Goal: Task Accomplishment & Management: Use online tool/utility

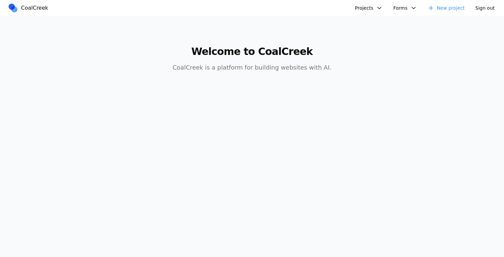
click at [382, 6] on button "Projects" at bounding box center [369, 8] width 36 height 11
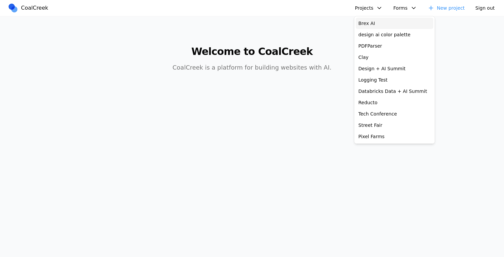
click at [380, 20] on link "Brex AI" at bounding box center [395, 23] width 78 height 11
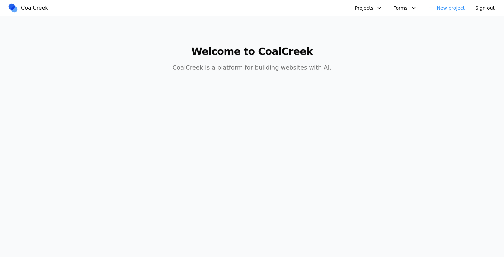
click at [375, 7] on button "Projects" at bounding box center [369, 8] width 36 height 11
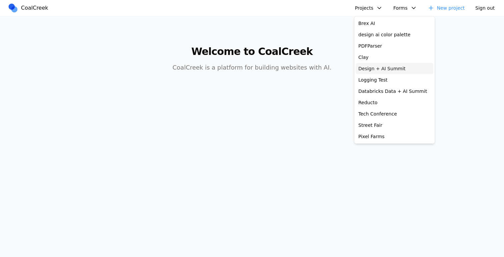
click at [382, 69] on link "Design + AI Summit" at bounding box center [395, 68] width 78 height 11
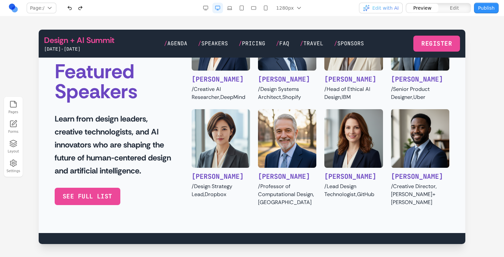
scroll to position [694, 0]
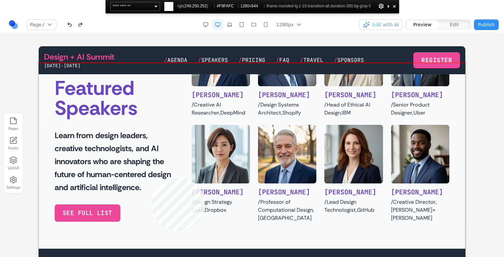
click at [152, 231] on div at bounding box center [252, 170] width 427 height 215
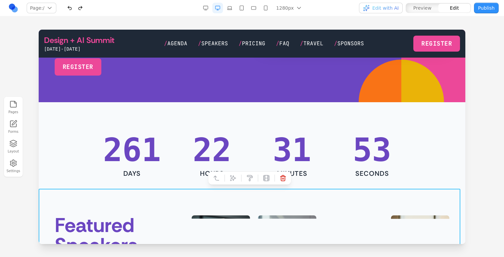
scroll to position [176, 0]
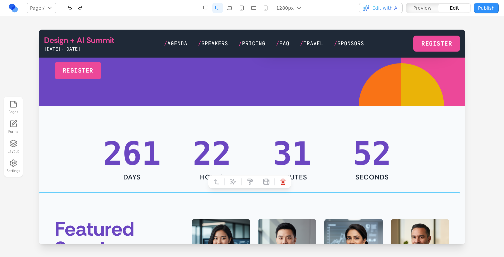
click at [82, 139] on div "261 DAYS 22 HOURS 31 MINUTES 52 SECONDS" at bounding box center [252, 160] width 416 height 44
click at [229, 181] on button at bounding box center [233, 182] width 11 height 11
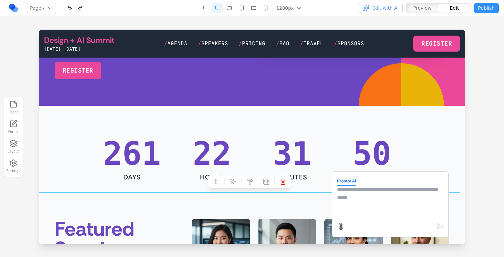
click at [354, 191] on textarea at bounding box center [390, 202] width 107 height 33
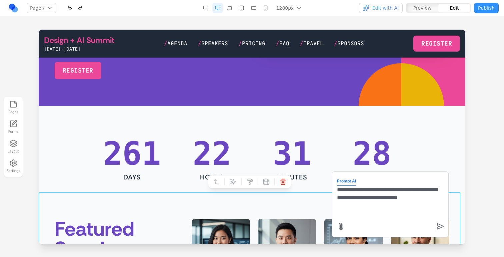
click at [386, 198] on textarea "**********" at bounding box center [390, 202] width 107 height 33
type textarea "**********"
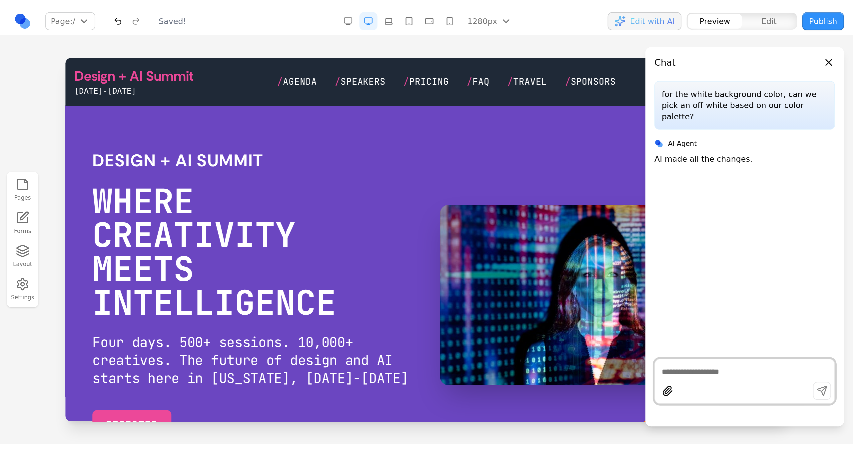
scroll to position [0, 0]
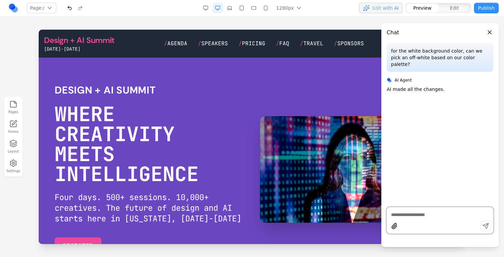
click at [487, 34] on button "Close panel" at bounding box center [489, 32] width 7 height 7
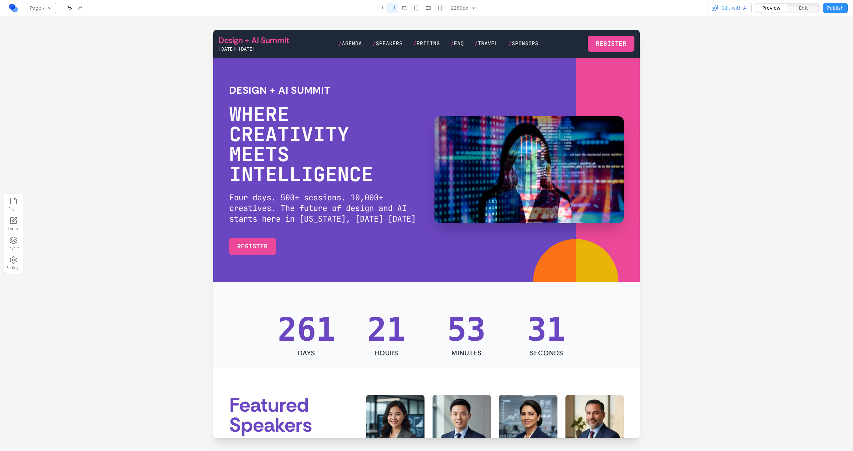
click at [219, 174] on div "Design + AI Summit WHERE CREATIVITY MEETS INTELLIGENCE Four days. 500+ sessions…" at bounding box center [427, 169] width 416 height 171
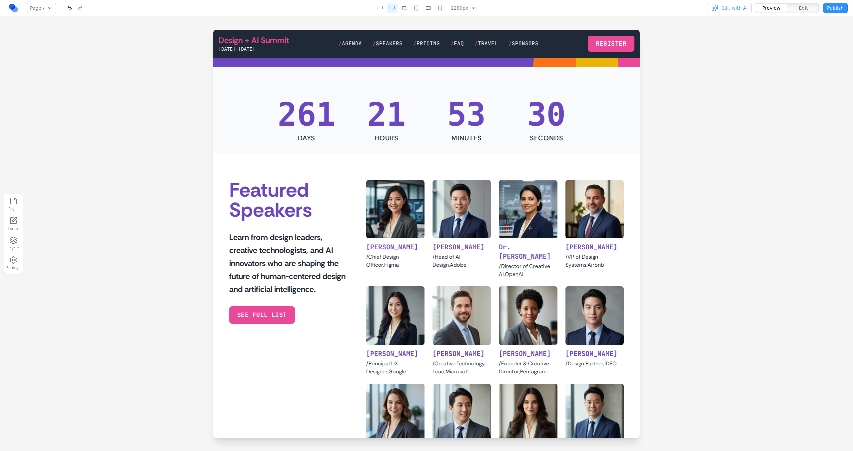
scroll to position [219, 0]
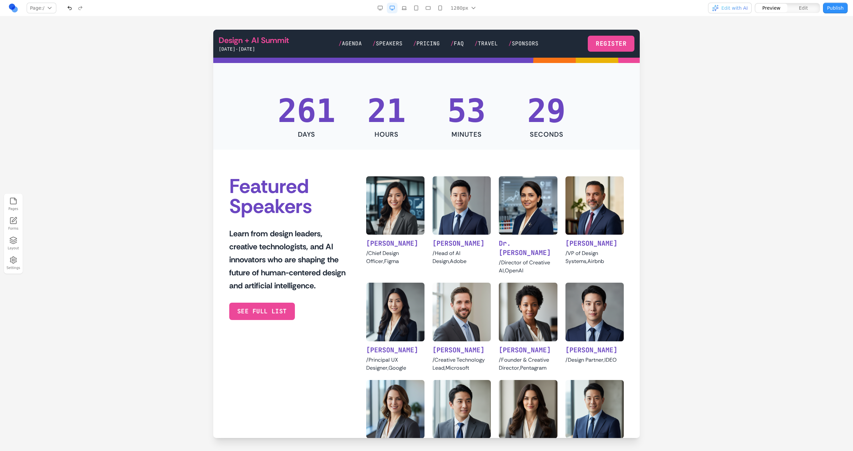
click at [504, 10] on span "Edit with AI" at bounding box center [735, 8] width 26 height 7
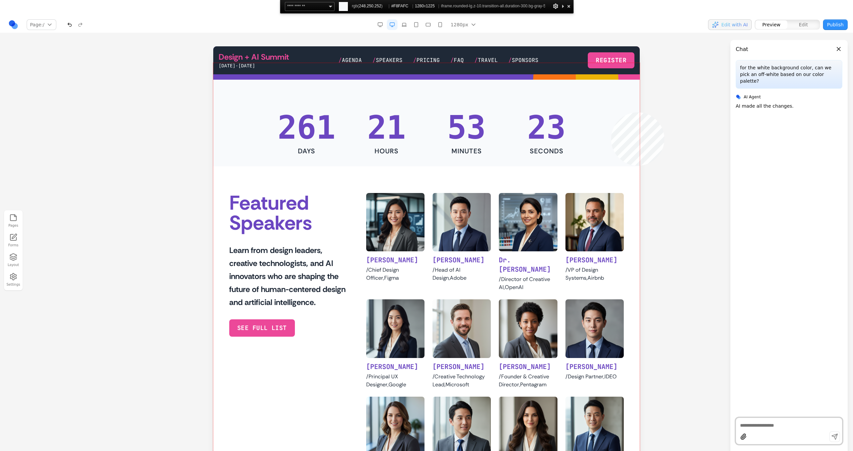
click at [504, 115] on div at bounding box center [426, 267] width 427 height 408
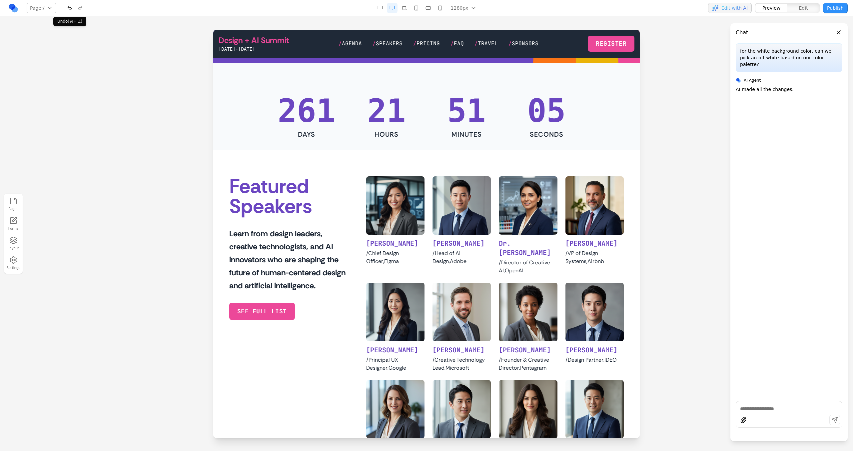
click at [75, 6] on button "button" at bounding box center [69, 8] width 11 height 11
click at [312, 163] on section "Featured Speakers Learn from design leaders, creative technologists, and AI inn…" at bounding box center [426, 429] width 427 height 558
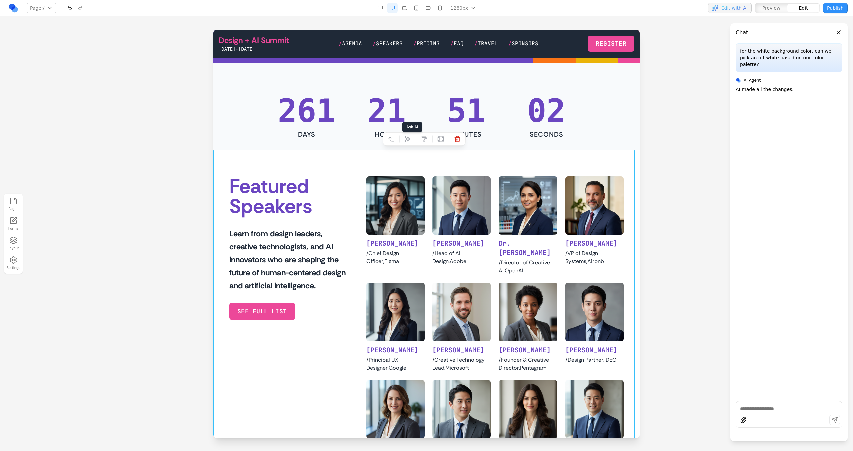
click at [407, 140] on icon at bounding box center [407, 139] width 7 height 7
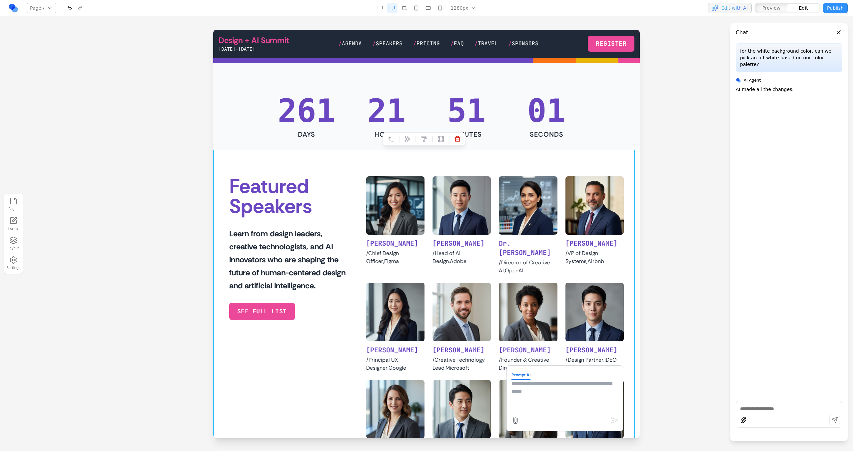
click at [504, 257] on textarea at bounding box center [565, 396] width 107 height 33
type textarea "**********"
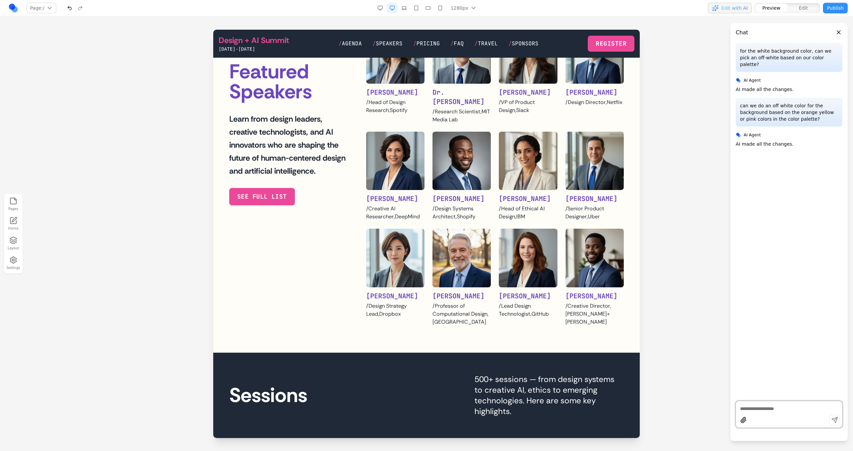
scroll to position [483, 0]
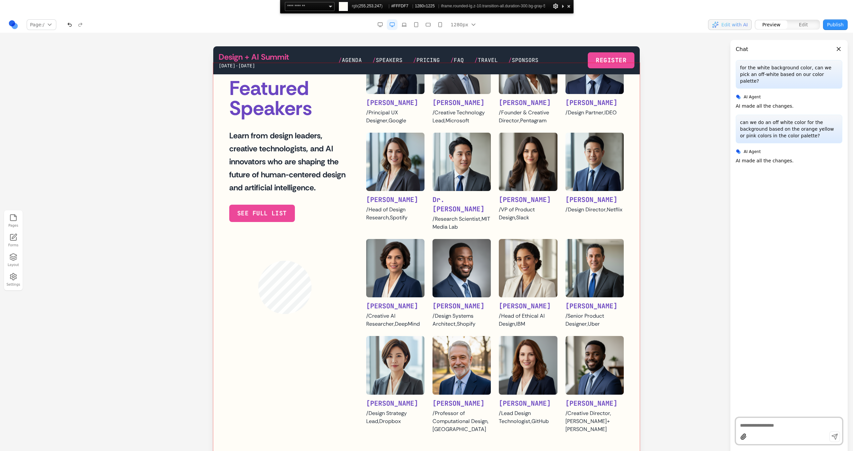
click at [259, 257] on div at bounding box center [426, 267] width 427 height 408
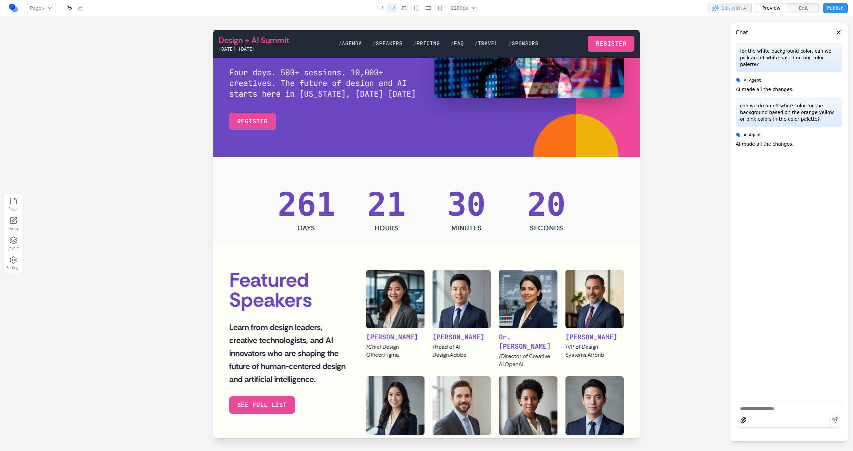
scroll to position [125, 0]
click at [504, 257] on textarea at bounding box center [789, 408] width 98 height 7
type textarea "**********"
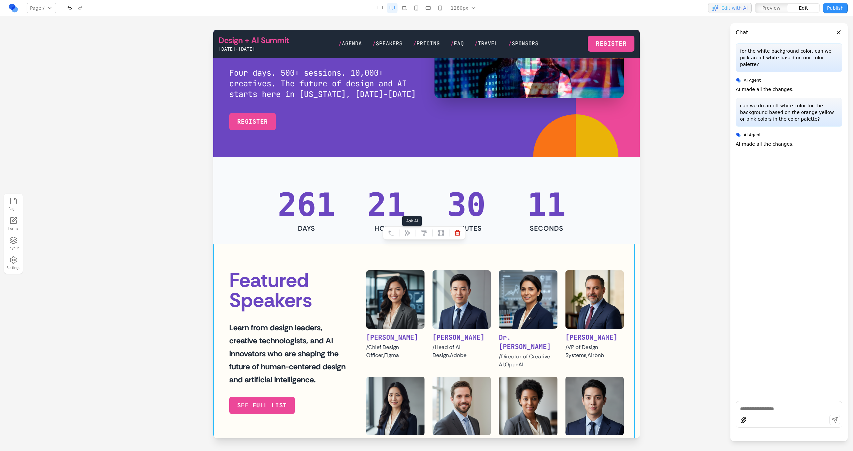
click at [407, 232] on icon at bounding box center [407, 233] width 7 height 7
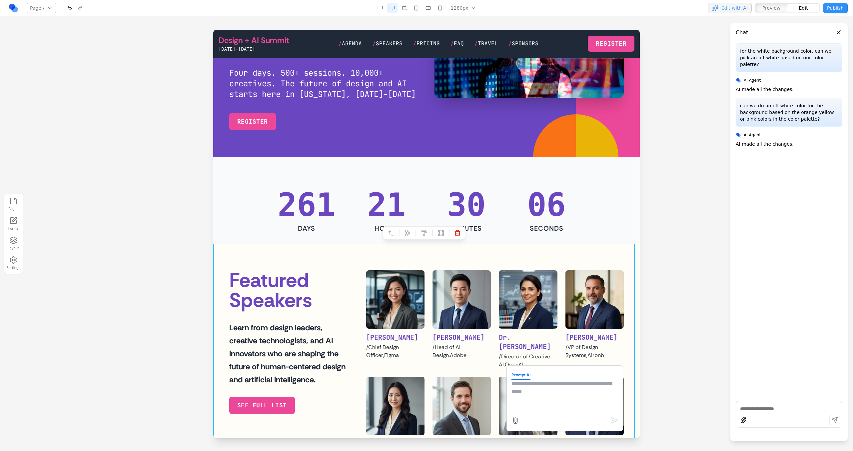
click at [504, 257] on textarea at bounding box center [565, 396] width 107 height 33
type textarea "**********"
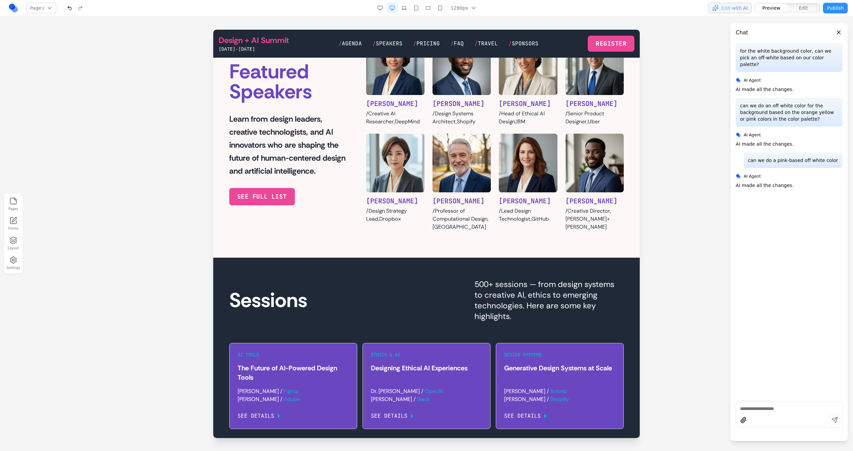
scroll to position [666, 0]
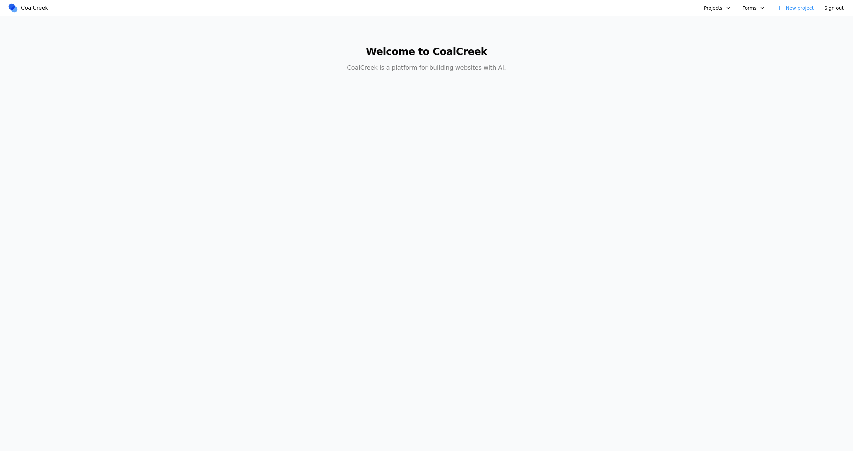
click at [729, 7] on button "Projects" at bounding box center [718, 8] width 36 height 11
click at [802, 10] on link "New project" at bounding box center [795, 8] width 45 height 11
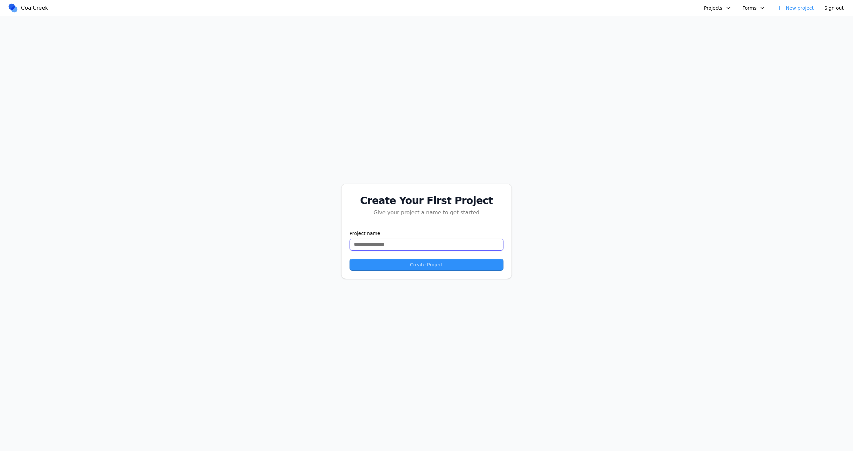
click at [449, 245] on input "text" at bounding box center [427, 245] width 154 height 12
type input "***"
click at [442, 268] on button "Create Project" at bounding box center [427, 265] width 154 height 12
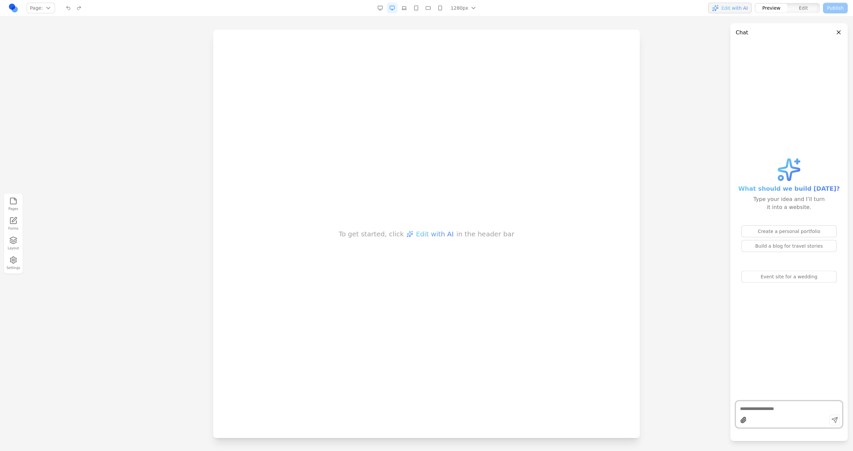
click at [767, 404] on div at bounding box center [789, 408] width 106 height 8
paste textarea "**********"
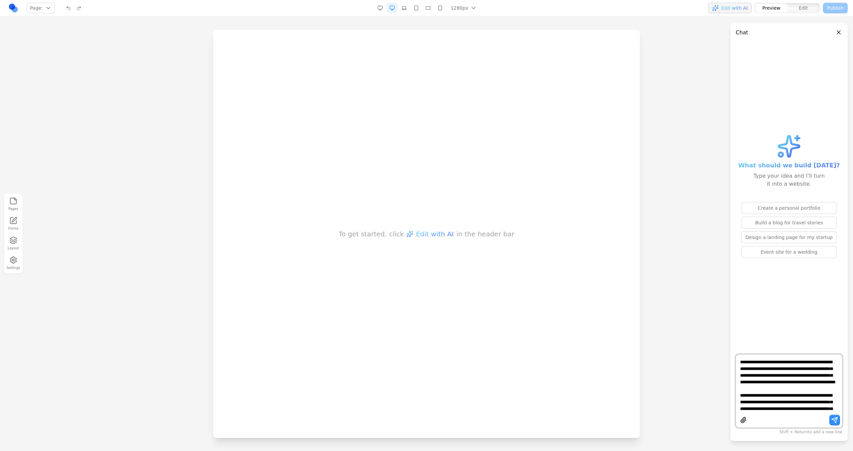
scroll to position [93, 0]
type textarea "**********"
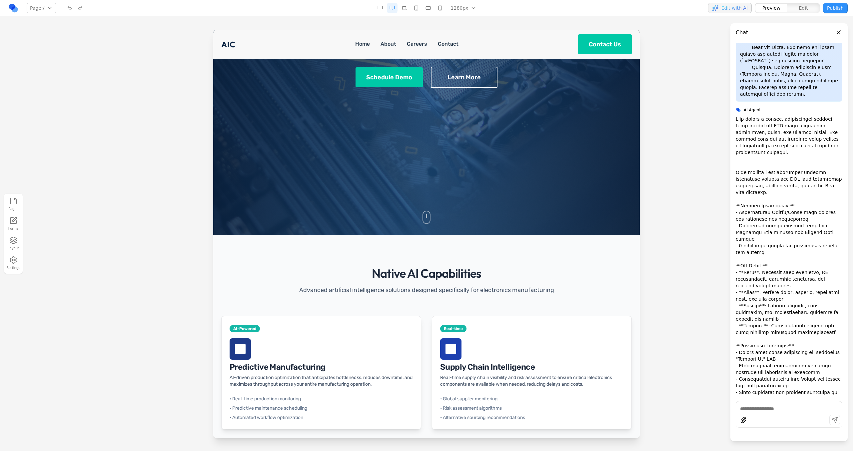
scroll to position [128, 0]
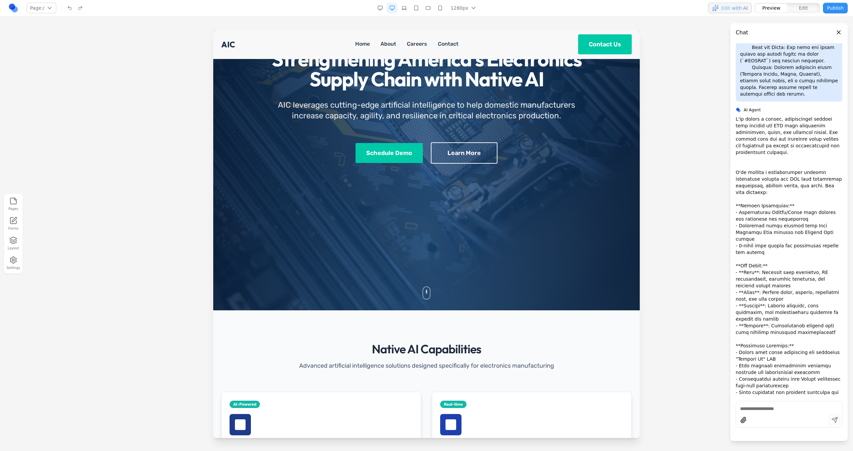
click at [830, 7] on button "Publish" at bounding box center [835, 8] width 25 height 11
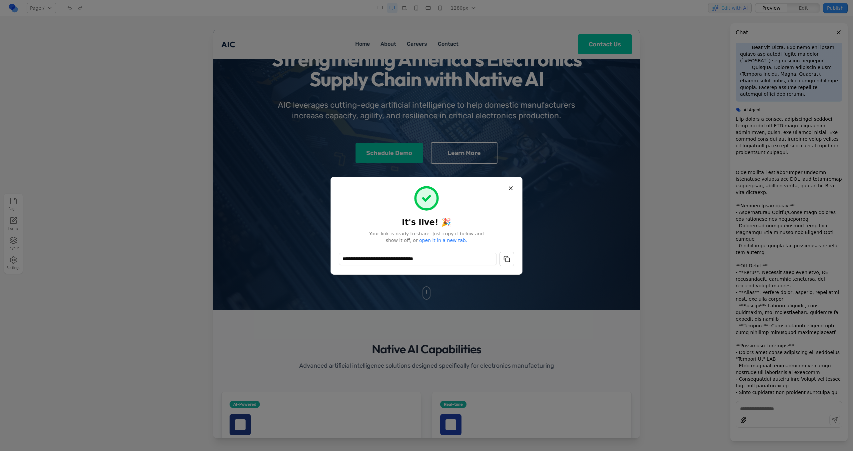
click at [510, 257] on button "button" at bounding box center [507, 259] width 15 height 15
click at [513, 194] on button "Close" at bounding box center [511, 188] width 12 height 12
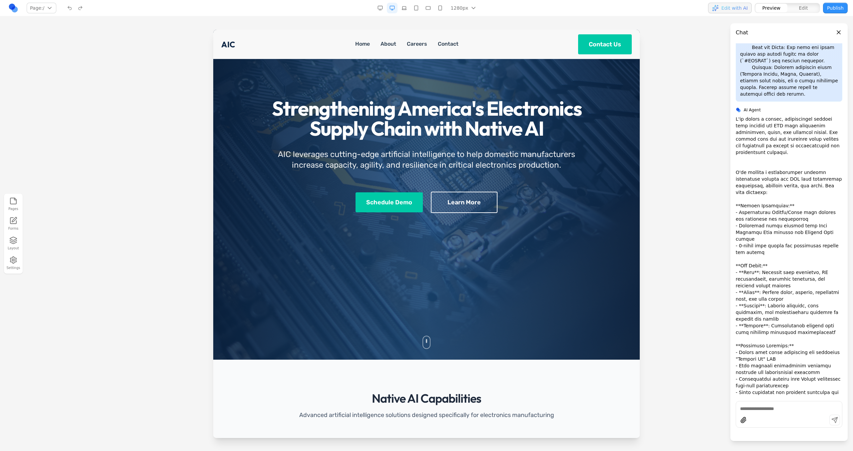
scroll to position [0, 0]
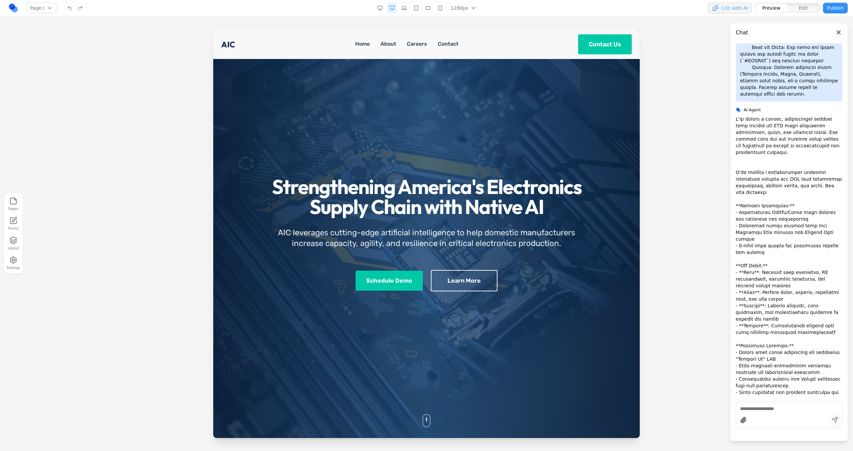
click at [16, 261] on icon "button" at bounding box center [13, 260] width 6 height 7
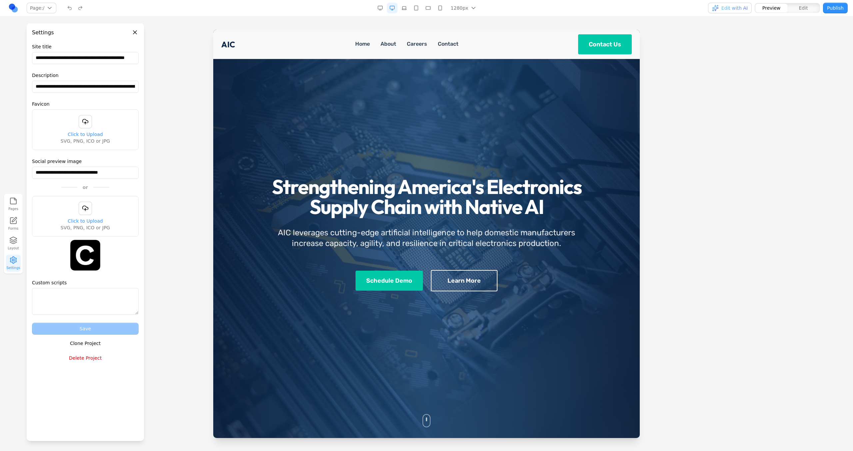
click at [92, 358] on button "Delete Project" at bounding box center [85, 358] width 107 height 12
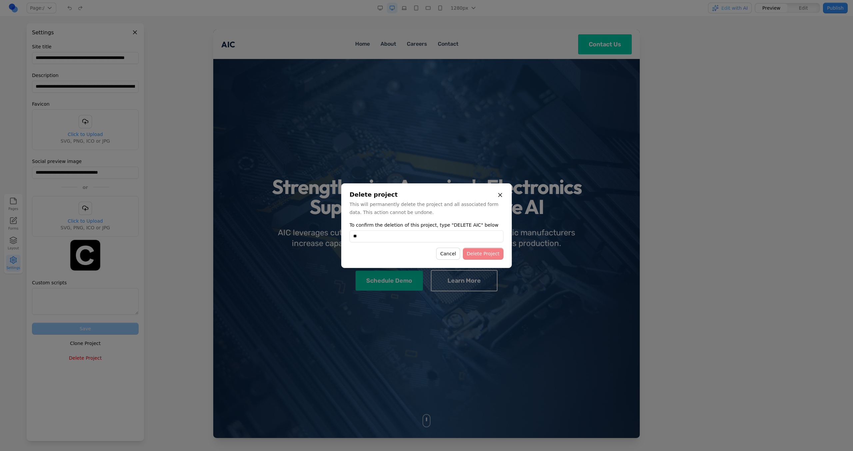
type input "*"
type input "**********"
click at [496, 254] on button "Delete Project" at bounding box center [483, 254] width 41 height 12
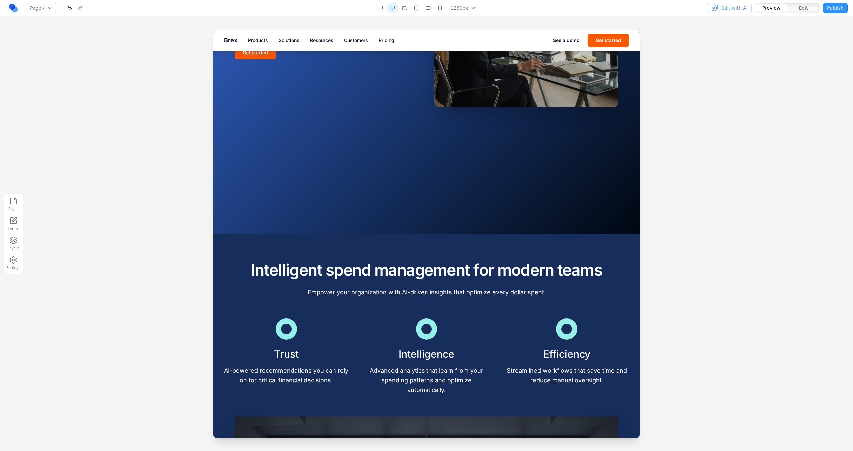
scroll to position [203, 0]
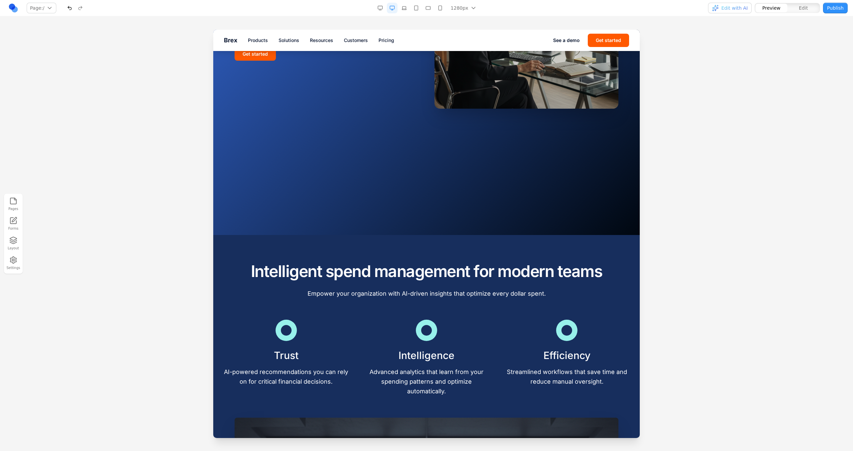
click at [394, 221] on section "Brex ai Transform expense management with intelligent automation that boosts ef…" at bounding box center [426, 31] width 427 height 408
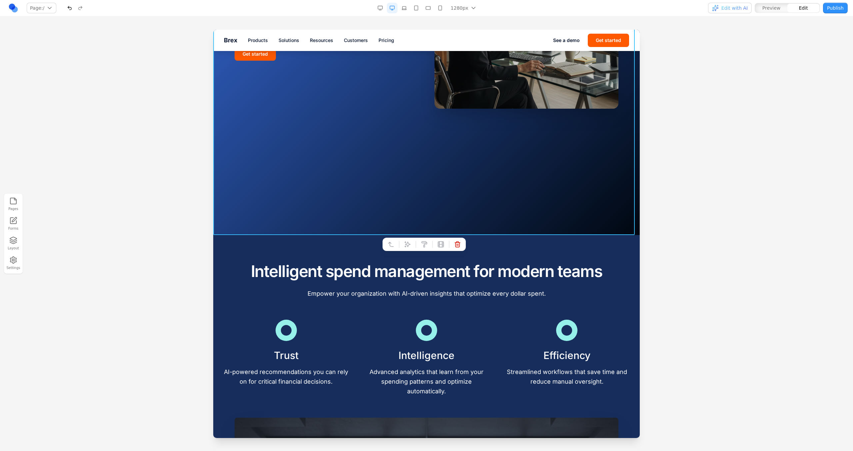
click at [405, 250] on div at bounding box center [424, 244] width 83 height 13
click at [406, 242] on icon at bounding box center [407, 244] width 7 height 7
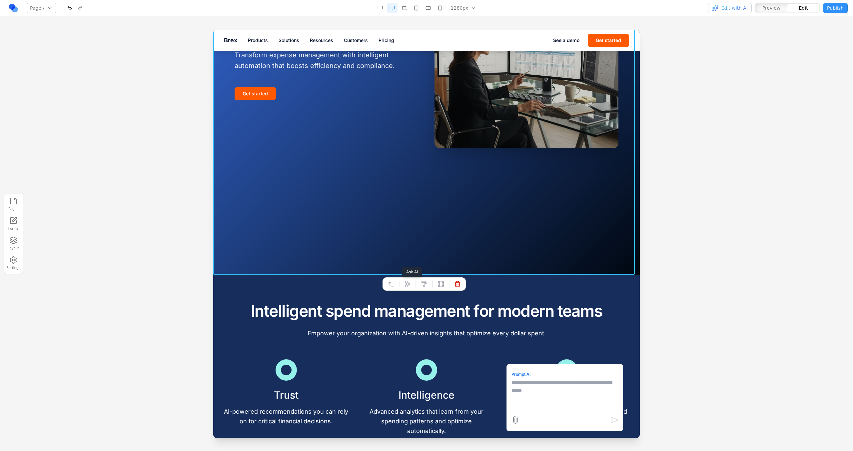
scroll to position [0, 0]
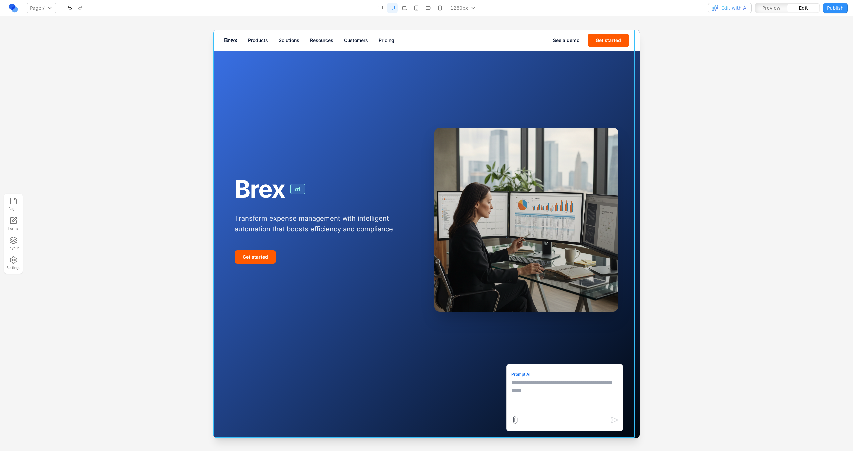
click at [529, 386] on textarea at bounding box center [565, 395] width 107 height 33
click at [601, 386] on textarea "**********" at bounding box center [565, 395] width 107 height 33
click at [598, 397] on textarea "**********" at bounding box center [565, 395] width 107 height 33
paste textarea
type textarea "**********"
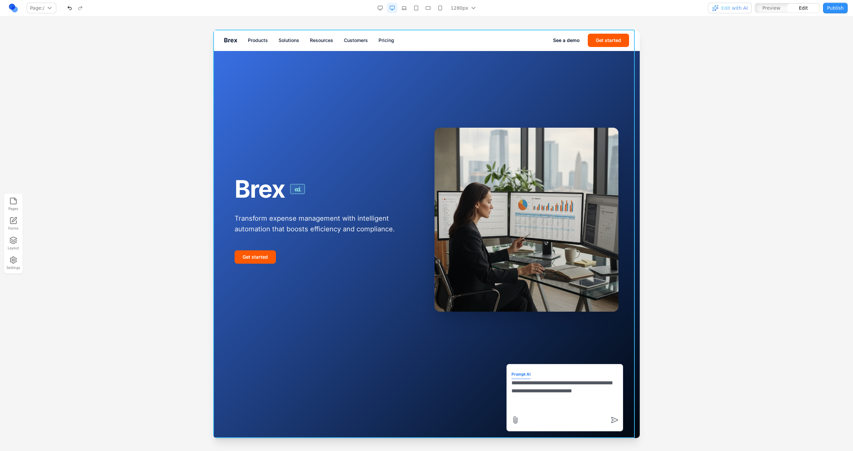
click at [788, 96] on div at bounding box center [426, 240] width 853 height 421
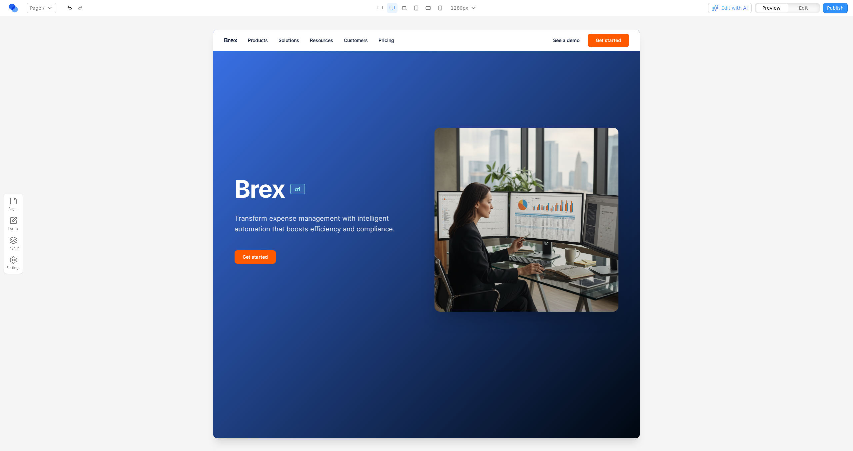
click at [331, 62] on div "Brex ai Transform expense management with intelligent automation that boosts ef…" at bounding box center [427, 219] width 384 height 327
click at [229, 84] on div "Brex ai Transform expense management with intelligent automation that boosts ef…" at bounding box center [426, 219] width 405 height 327
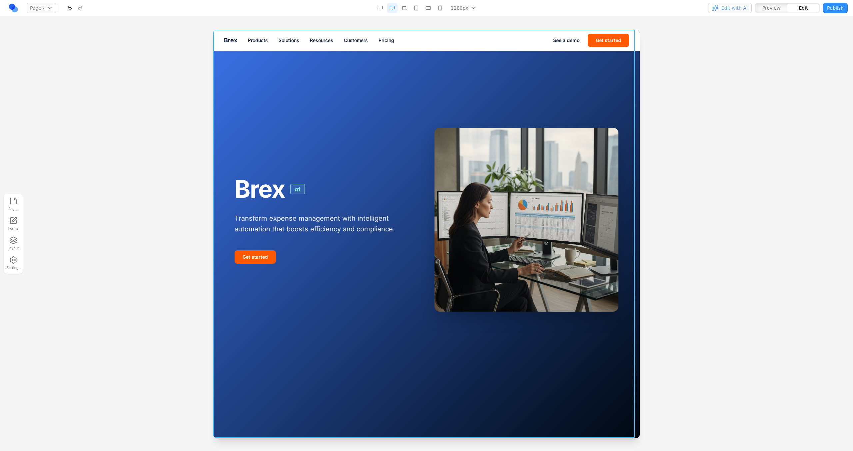
click at [219, 72] on section "Brex ai Transform expense management with intelligent automation that boosts ef…" at bounding box center [426, 234] width 427 height 408
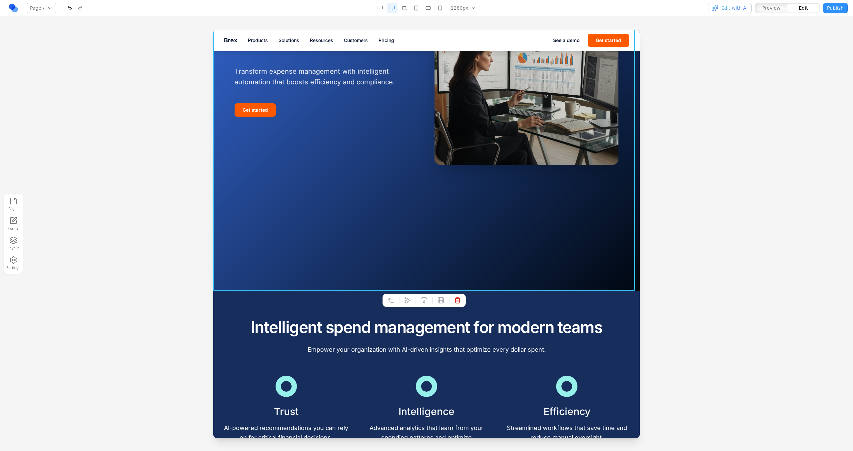
scroll to position [162, 0]
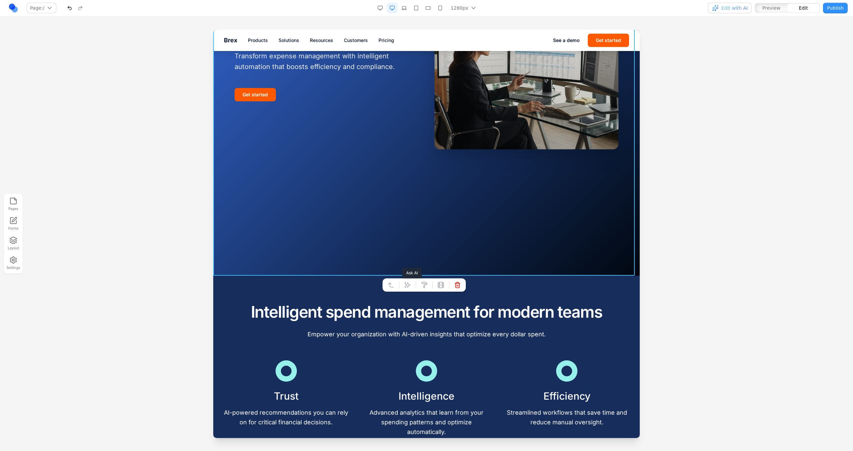
click at [408, 284] on icon at bounding box center [408, 285] width 6 height 6
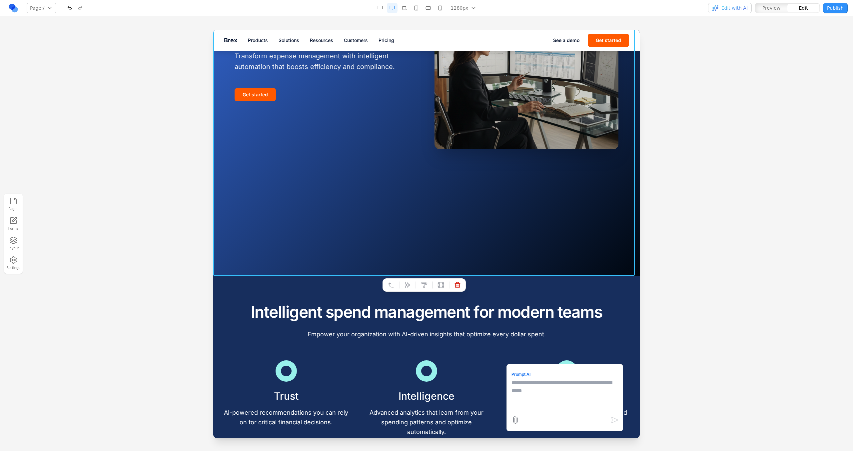
click at [527, 390] on textarea at bounding box center [565, 395] width 107 height 33
type textarea "**********"
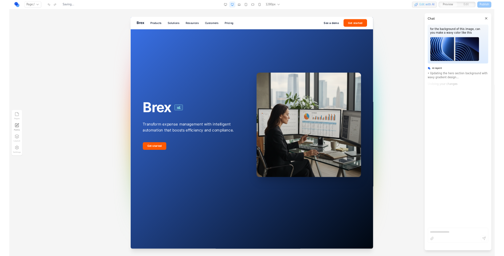
scroll to position [0, 0]
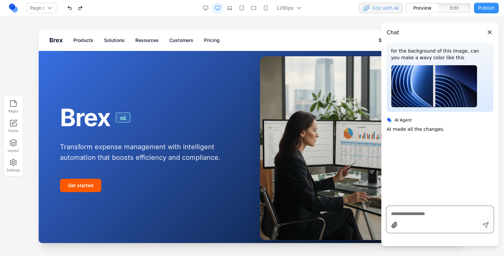
click at [161, 144] on p "Transform expense management with intelligent automation that boosts efficiency…" at bounding box center [152, 152] width 184 height 21
click at [177, 148] on p "Transform expense management with intelligent automation that boosts efficiency…" at bounding box center [152, 152] width 184 height 21
click at [462, 11] on button "Edit" at bounding box center [454, 8] width 32 height 9
click at [192, 143] on p "Transform expense management with intelligent automation that boosts efficiency…" at bounding box center [152, 152] width 184 height 21
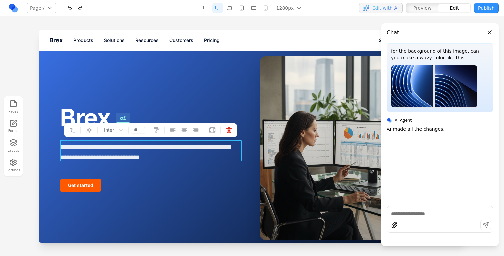
click at [156, 127] on icon at bounding box center [156, 130] width 7 height 7
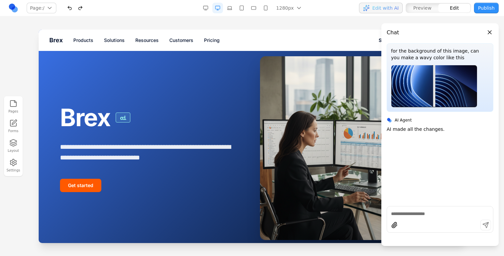
click at [199, 83] on div "**********" at bounding box center [252, 148] width 384 height 184
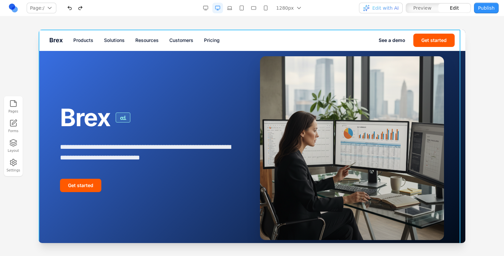
click at [157, 52] on section "**********" at bounding box center [252, 148] width 427 height 237
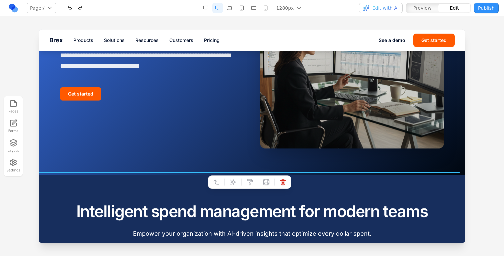
scroll to position [135, 0]
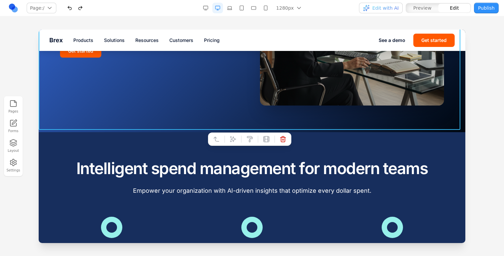
click at [227, 140] on div at bounding box center [224, 139] width 5 height 11
click at [232, 140] on icon at bounding box center [233, 139] width 7 height 7
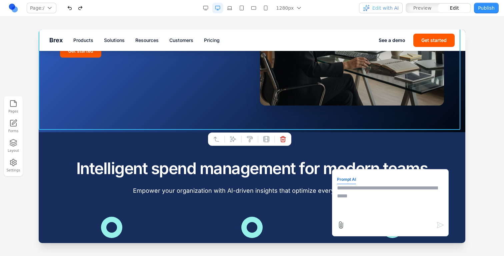
click at [337, 195] on textarea at bounding box center [390, 200] width 107 height 33
type textarea "**********"
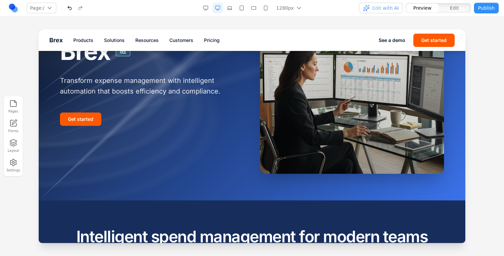
scroll to position [0, 0]
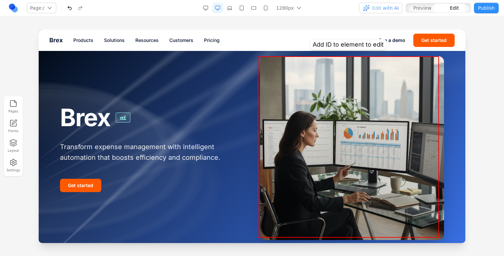
click at [326, 105] on div at bounding box center [352, 148] width 184 height 184
click at [239, 111] on h1 "Brex ai" at bounding box center [152, 117] width 184 height 26
click at [268, 106] on div at bounding box center [352, 148] width 184 height 184
click at [201, 81] on div "Brex ai Transform expense management with intelligent automation that boosts ef…" at bounding box center [252, 148] width 384 height 184
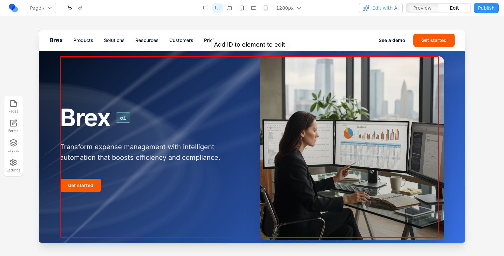
click at [257, 192] on div "Brex ai Transform expense management with intelligent automation that boosts ef…" at bounding box center [252, 148] width 384 height 184
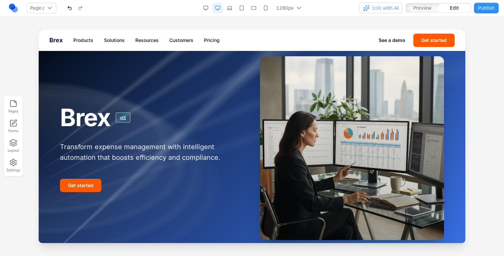
click at [446, 146] on div "Brex ai Transform expense management with intelligent automation that boosts ef…" at bounding box center [251, 148] width 405 height 184
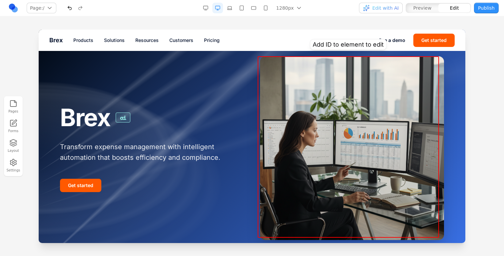
click at [418, 148] on div at bounding box center [352, 148] width 184 height 184
click at [406, 149] on div at bounding box center [352, 148] width 184 height 184
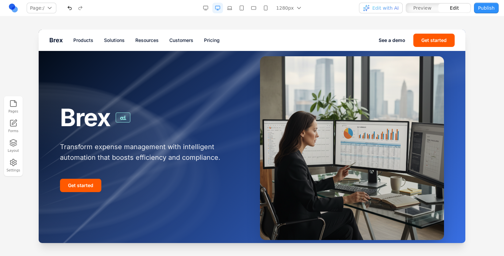
click at [12, 144] on icon "button" at bounding box center [13, 143] width 8 height 8
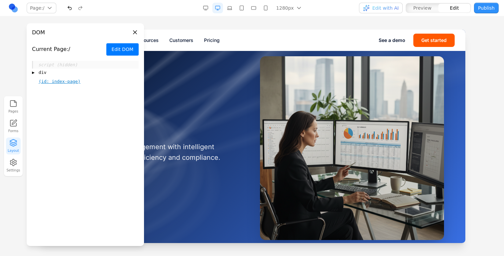
click at [130, 49] on button "Edit DOM" at bounding box center [122, 49] width 32 height 12
click at [268, 77] on div at bounding box center [352, 148] width 184 height 184
click at [122, 47] on button "Exit Edit" at bounding box center [124, 49] width 30 height 12
click at [256, 96] on div "Brex ai Transform expense management with intelligent automation that boosts ef…" at bounding box center [252, 148] width 384 height 184
click at [274, 92] on div at bounding box center [352, 148] width 184 height 184
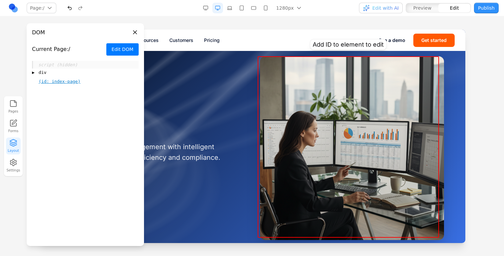
click at [290, 81] on div at bounding box center [352, 148] width 184 height 184
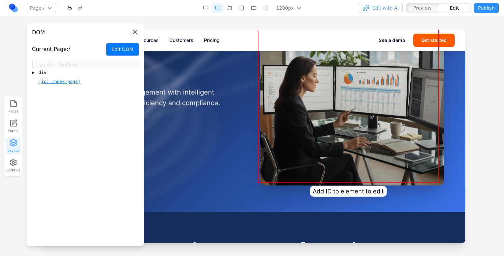
scroll to position [63, 0]
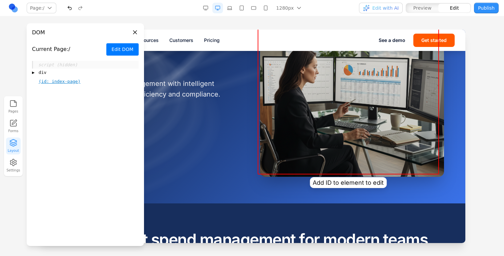
click at [225, 150] on div "Brex ai Transform expense management with intelligent automation that boosts ef…" at bounding box center [252, 85] width 384 height 184
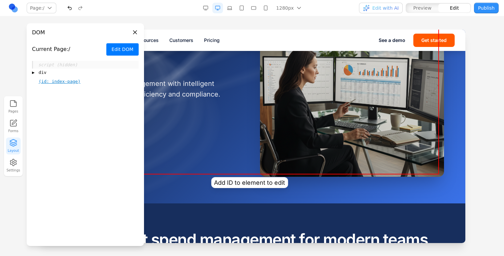
click at [225, 150] on div "Brex ai Transform expense management with intelligent automation that boosts ef…" at bounding box center [252, 85] width 384 height 184
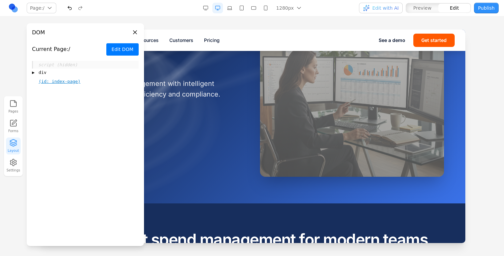
click at [134, 32] on button "Close panel" at bounding box center [134, 32] width 7 height 7
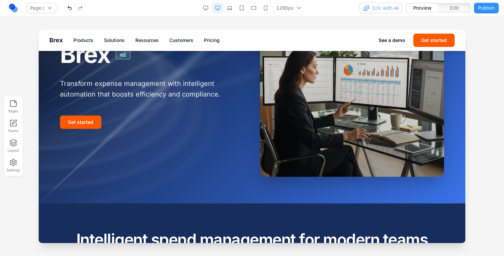
click at [200, 189] on div at bounding box center [252, 84] width 427 height 237
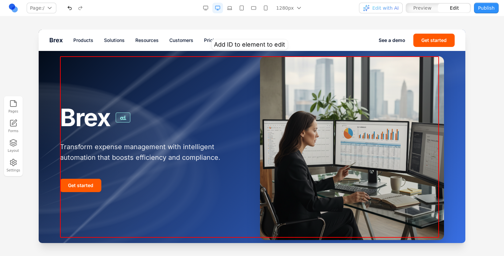
click at [205, 59] on div "Brex ai Transform expense management with intelligent automation that boosts ef…" at bounding box center [252, 148] width 384 height 184
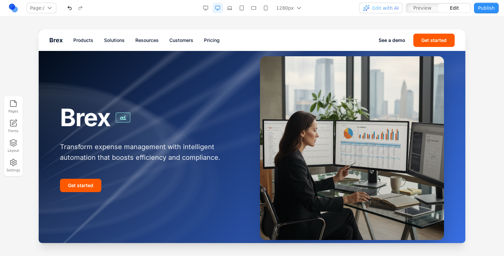
click at [183, 51] on div "Brex Products Solutions Resources Customers Pricing See a demo Get started" at bounding box center [252, 40] width 427 height 21
click at [184, 51] on div "Brex Products Solutions Resources Customers Pricing See a demo Get started" at bounding box center [252, 40] width 427 height 21
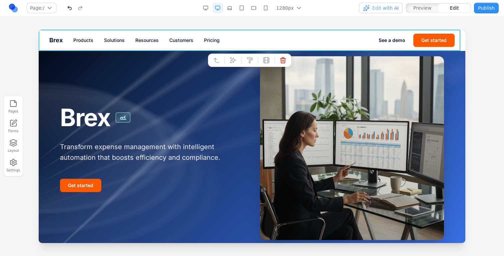
click at [30, 68] on div at bounding box center [252, 143] width 504 height 226
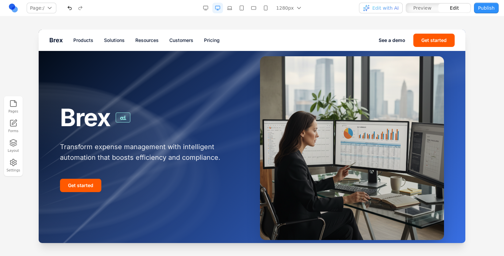
click at [32, 68] on div at bounding box center [252, 143] width 504 height 226
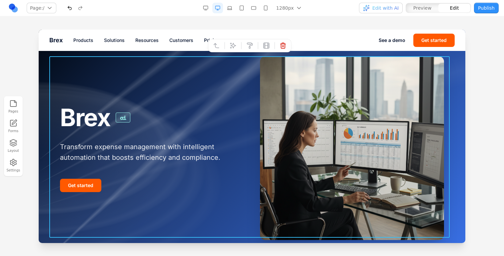
drag, startPoint x: 53, startPoint y: 70, endPoint x: 78, endPoint y: 97, distance: 36.6
click at [53, 70] on div "Brex ai Transform expense management with intelligent automation that boosts ef…" at bounding box center [251, 148] width 405 height 184
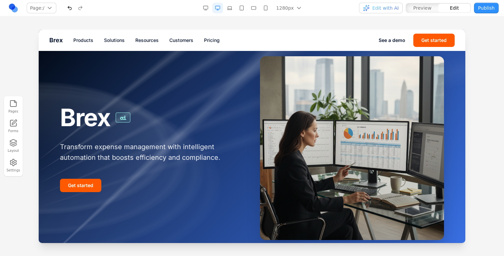
click at [41, 68] on div at bounding box center [252, 148] width 427 height 237
click at [43, 68] on div at bounding box center [252, 148] width 427 height 237
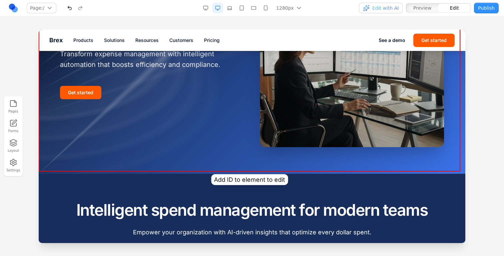
scroll to position [156, 0]
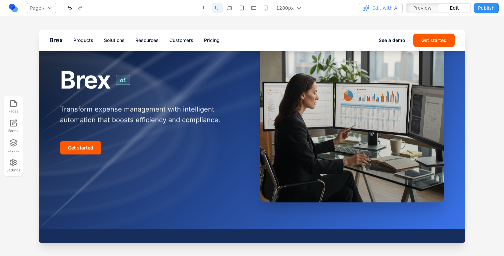
scroll to position [31, 0]
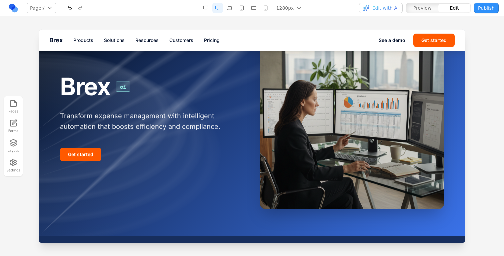
click at [375, 5] on span "Edit with AI" at bounding box center [385, 8] width 26 height 7
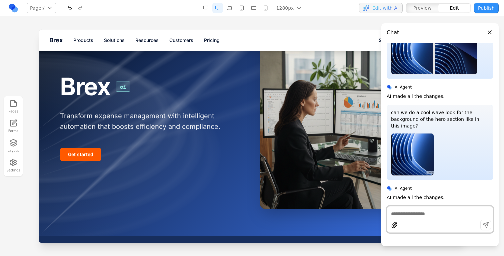
click at [417, 213] on textarea at bounding box center [440, 214] width 98 height 7
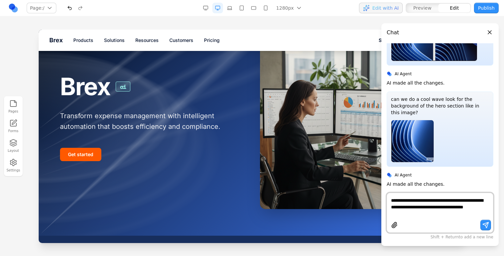
type textarea "**********"
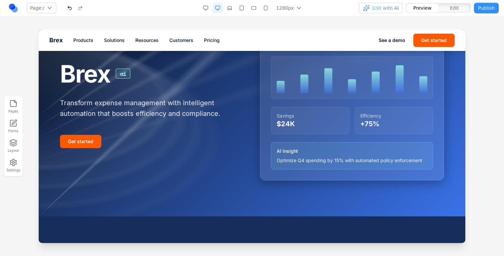
scroll to position [0, 0]
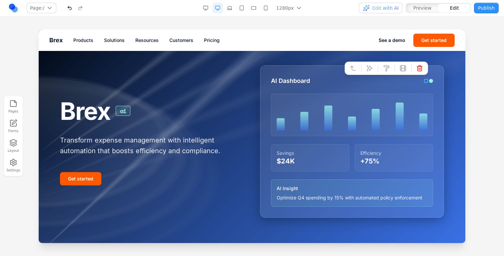
click at [429, 81] on div at bounding box center [431, 81] width 4 height 4
click at [417, 70] on icon at bounding box center [419, 69] width 5 height 6
click at [396, 13] on button "Edit with AI" at bounding box center [381, 8] width 44 height 11
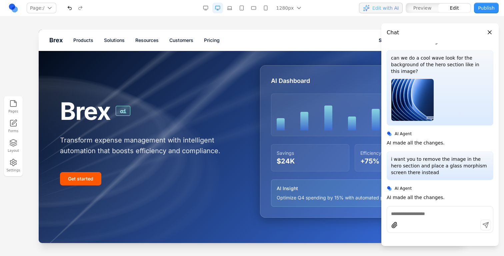
click at [410, 210] on div at bounding box center [440, 213] width 106 height 8
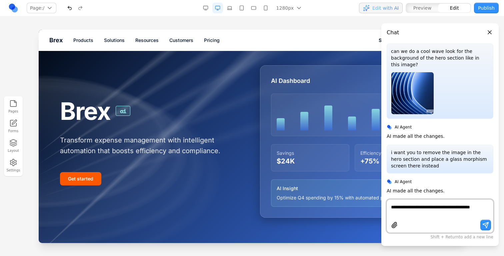
scroll to position [94, 0]
type textarea "**********"
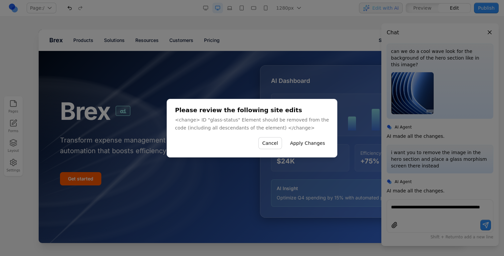
click at [310, 142] on button "Apply Changes" at bounding box center [307, 143] width 43 height 12
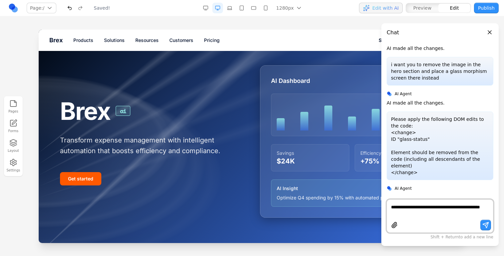
scroll to position [0, 0]
click at [429, 218] on div "**********" at bounding box center [440, 216] width 107 height 33
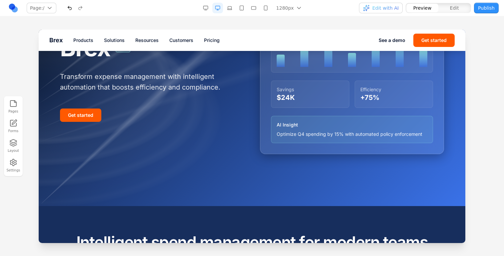
scroll to position [74, 0]
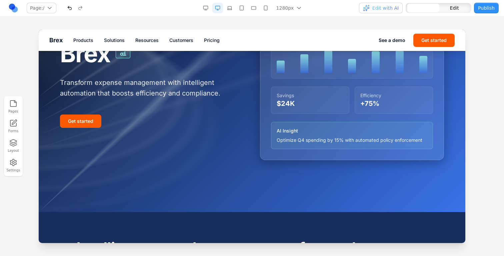
click at [173, 188] on div at bounding box center [252, 84] width 427 height 256
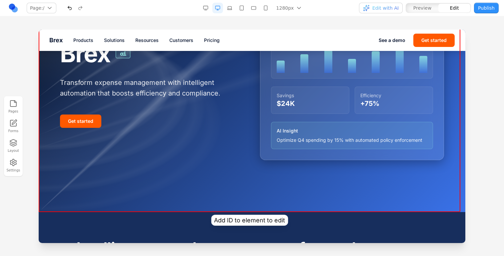
scroll to position [0, 0]
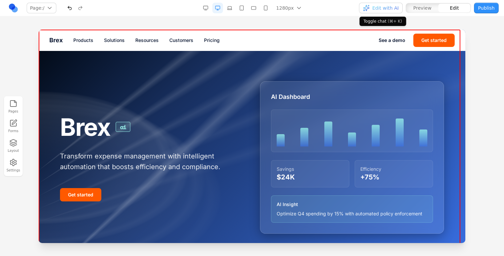
click at [373, 7] on span "Edit with AI" at bounding box center [381, 8] width 36 height 7
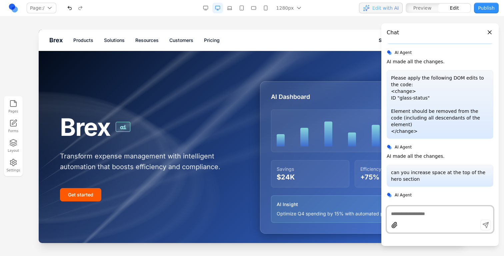
click at [412, 216] on textarea at bounding box center [440, 214] width 98 height 7
type textarea "**********"
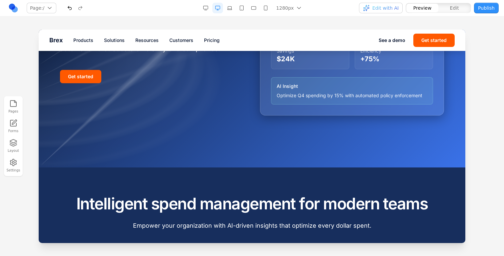
scroll to position [143, 0]
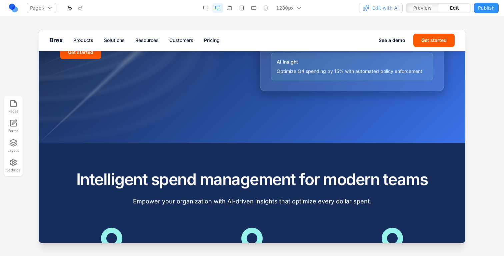
click at [280, 132] on div at bounding box center [252, 15] width 427 height 256
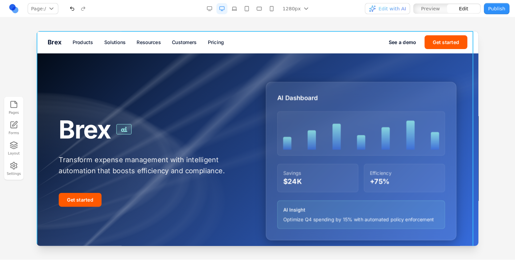
scroll to position [438, 0]
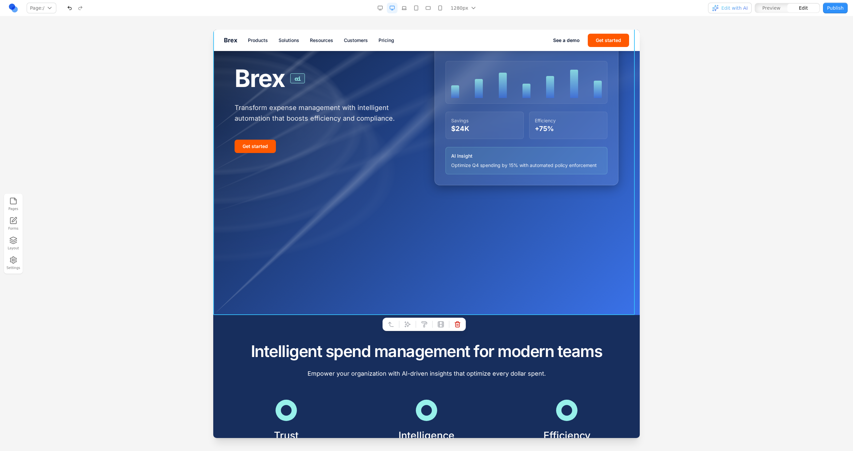
scroll to position [211, 0]
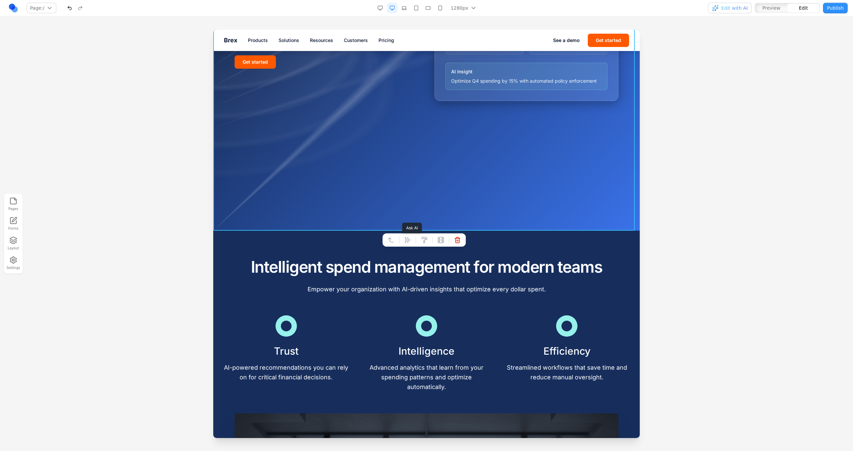
click at [406, 243] on icon at bounding box center [407, 240] width 7 height 7
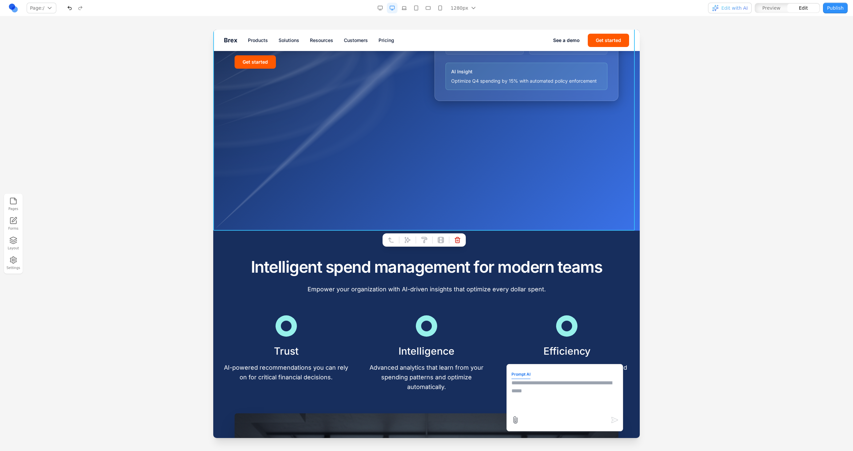
click at [531, 377] on form "Prompt AI" at bounding box center [565, 397] width 107 height 57
click at [527, 398] on textarea at bounding box center [565, 395] width 107 height 33
type textarea "**********"
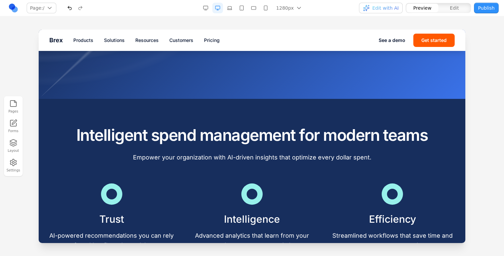
scroll to position [0, 0]
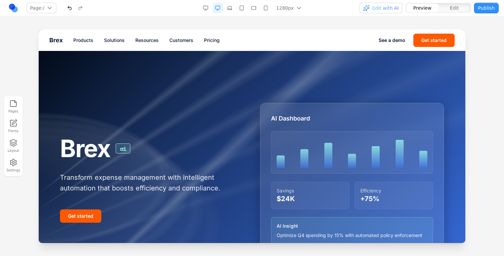
click at [399, 8] on button "Edit with AI" at bounding box center [381, 8] width 44 height 11
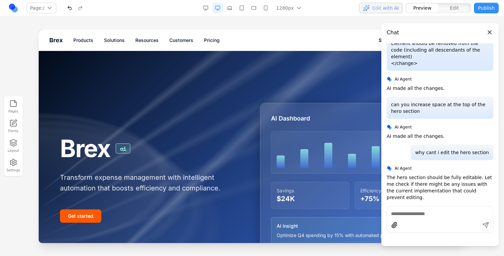
click at [407, 217] on div at bounding box center [440, 219] width 107 height 27
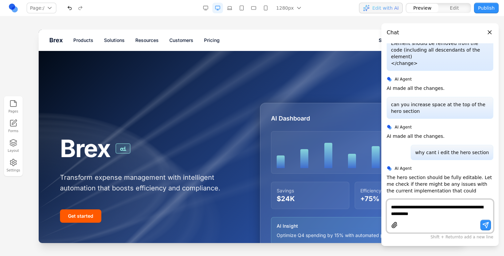
type textarea "**********"
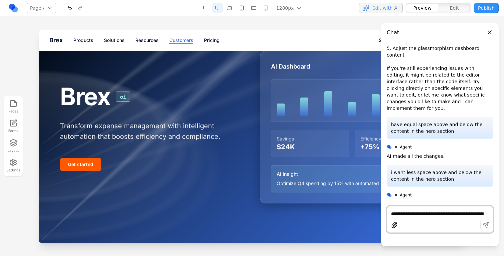
click at [179, 41] on link "Customers" at bounding box center [181, 40] width 24 height 7
click at [476, 12] on button "Publish" at bounding box center [486, 8] width 25 height 11
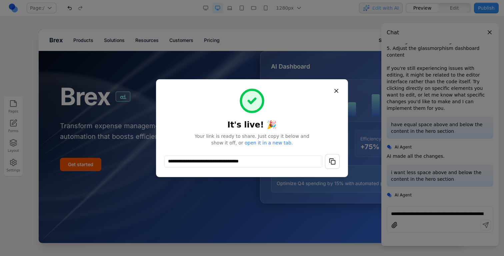
click at [333, 93] on button "Close" at bounding box center [336, 91] width 12 height 12
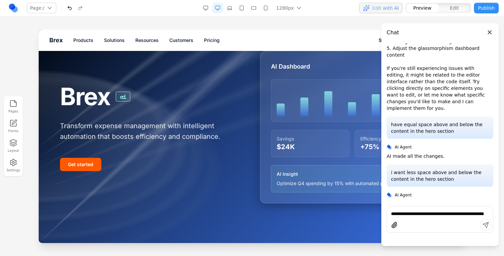
click at [446, 10] on button "Edit" at bounding box center [454, 8] width 32 height 9
click at [154, 40] on link "Resources" at bounding box center [146, 40] width 23 height 7
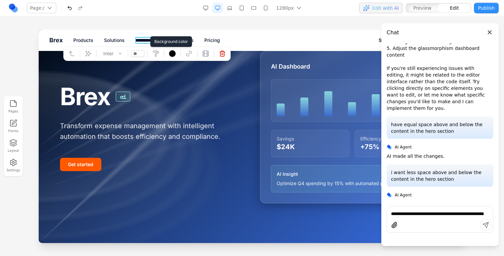
click at [155, 51] on icon at bounding box center [155, 53] width 7 height 7
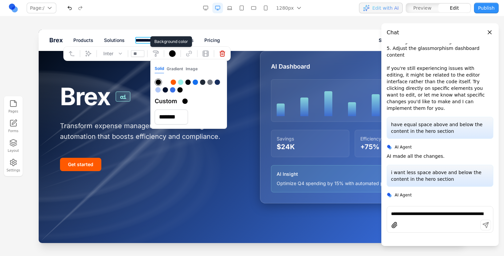
click at [183, 67] on button "Gradient" at bounding box center [175, 69] width 16 height 9
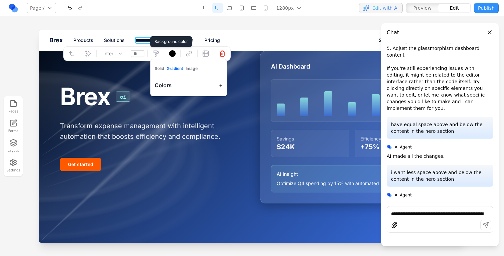
click at [174, 68] on button "Gradient" at bounding box center [175, 68] width 16 height 9
click at [192, 69] on button "Image" at bounding box center [192, 68] width 12 height 9
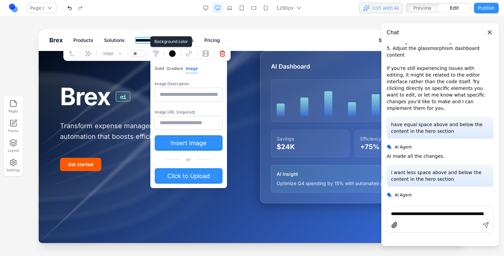
click at [174, 69] on button "Gradient" at bounding box center [175, 68] width 16 height 9
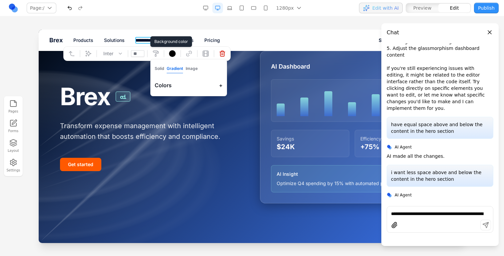
click at [182, 70] on button "Gradient" at bounding box center [175, 68] width 16 height 9
click at [186, 69] on button "Image" at bounding box center [192, 68] width 12 height 9
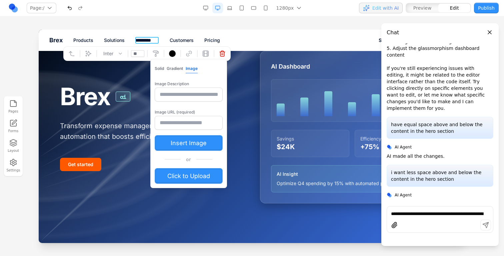
click at [302, 34] on div "Brex Products Solutions ********* Customers Pricing See a demo Get started" at bounding box center [252, 40] width 427 height 21
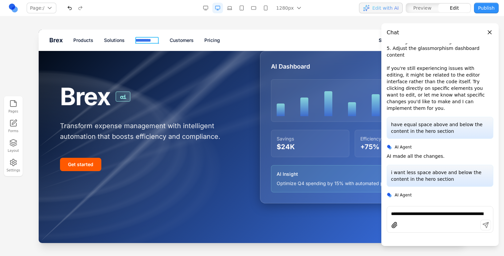
click at [152, 40] on link "*********" at bounding box center [147, 40] width 24 height 7
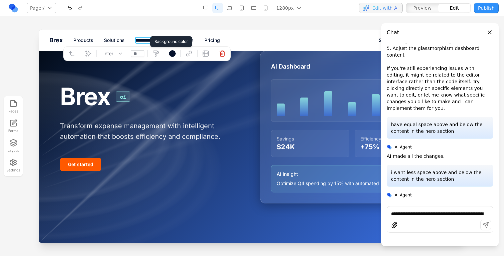
click at [155, 51] on icon at bounding box center [155, 54] width 5 height 6
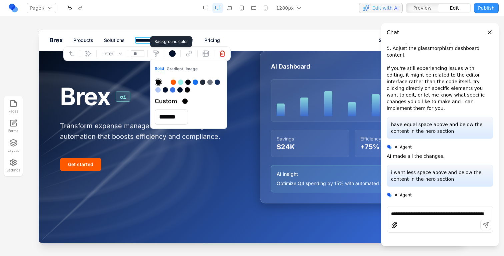
click at [177, 67] on button "Gradient" at bounding box center [175, 69] width 16 height 9
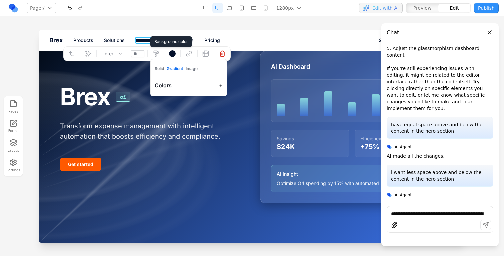
click at [189, 67] on button "Image" at bounding box center [192, 68] width 12 height 9
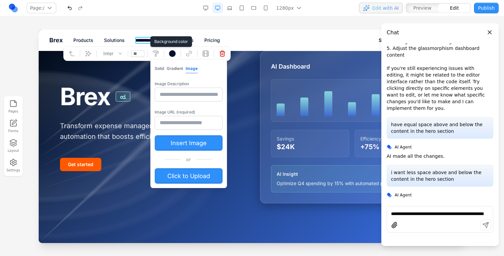
click at [173, 68] on button "Gradient" at bounding box center [175, 68] width 16 height 9
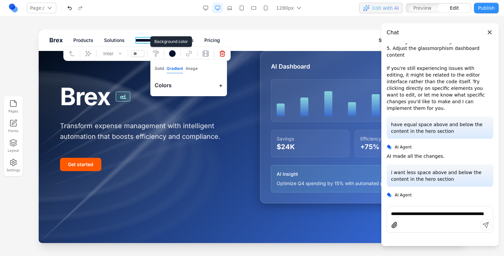
click at [157, 68] on button "Solid" at bounding box center [159, 68] width 9 height 9
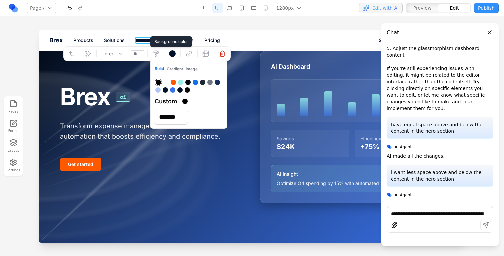
click at [157, 56] on icon at bounding box center [155, 53] width 7 height 7
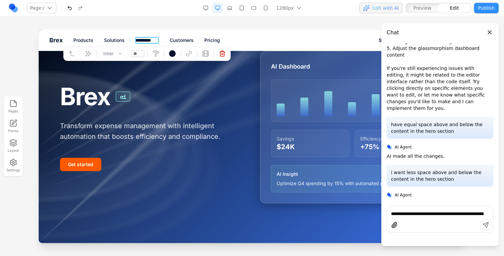
click at [302, 20] on div "Pages Forms Layout Settings" at bounding box center [252, 136] width 504 height 240
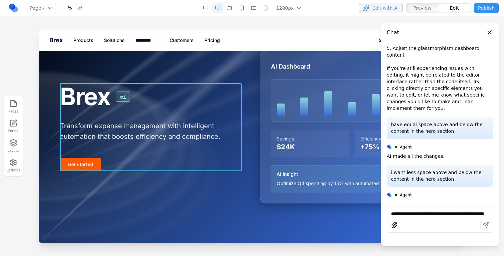
click at [193, 133] on p "Transform expense management with intelligent automation that boosts efficiency…" at bounding box center [152, 131] width 184 height 21
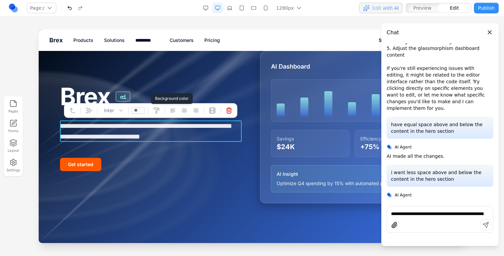
click at [159, 109] on icon at bounding box center [156, 110] width 7 height 7
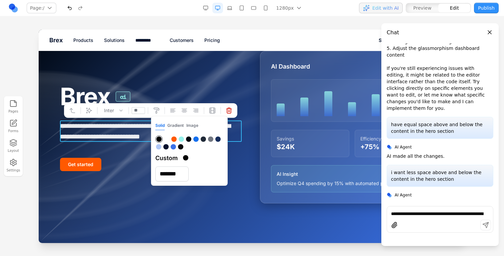
click at [181, 80] on div "**********" at bounding box center [252, 127] width 384 height 153
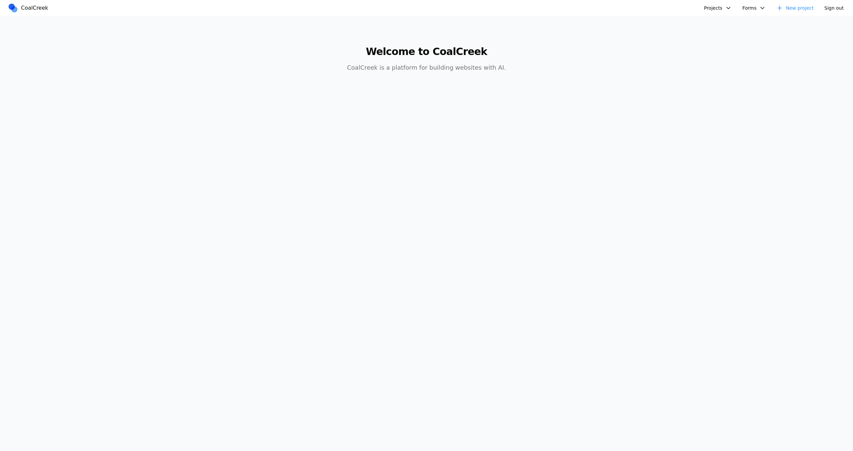
click at [794, 5] on link "New project" at bounding box center [795, 8] width 45 height 11
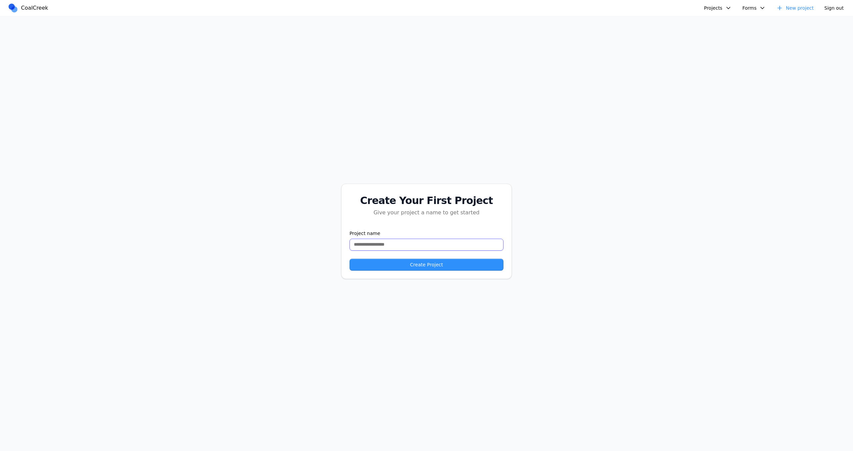
click at [428, 248] on input "text" at bounding box center [427, 245] width 154 height 12
type input "*******"
click at [392, 268] on button "Create Project" at bounding box center [427, 265] width 154 height 12
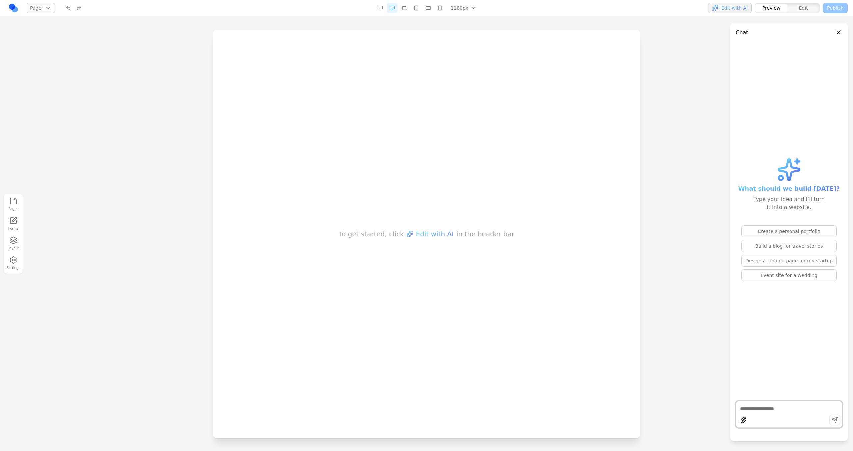
paste textarea "**********"
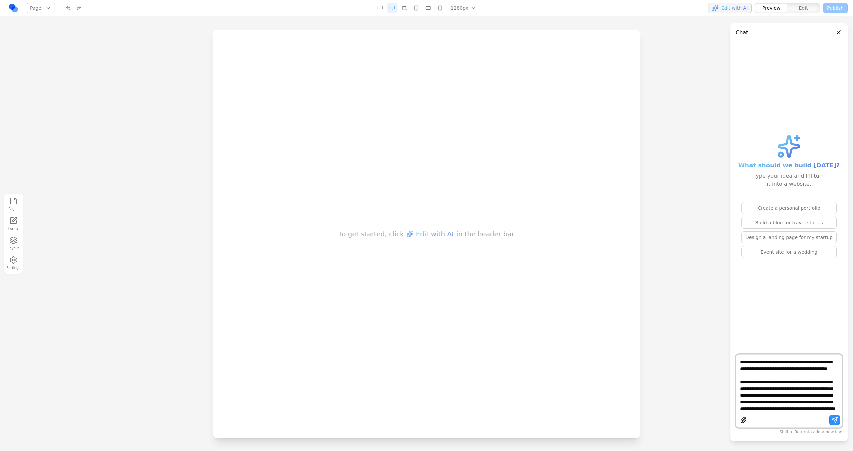
type textarea "**********"
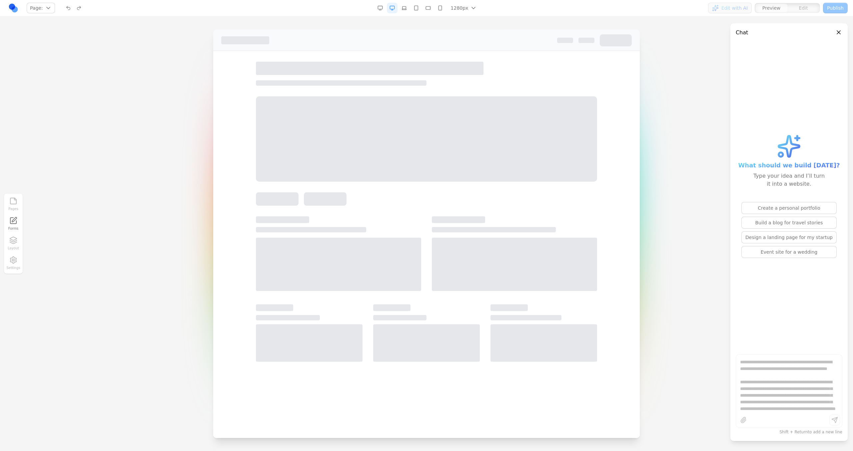
click at [443, 92] on div at bounding box center [426, 134] width 341 height 144
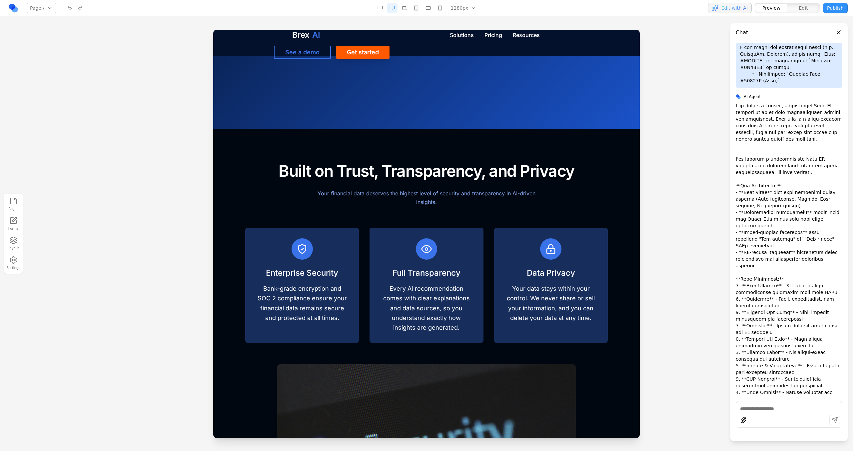
scroll to position [0, 0]
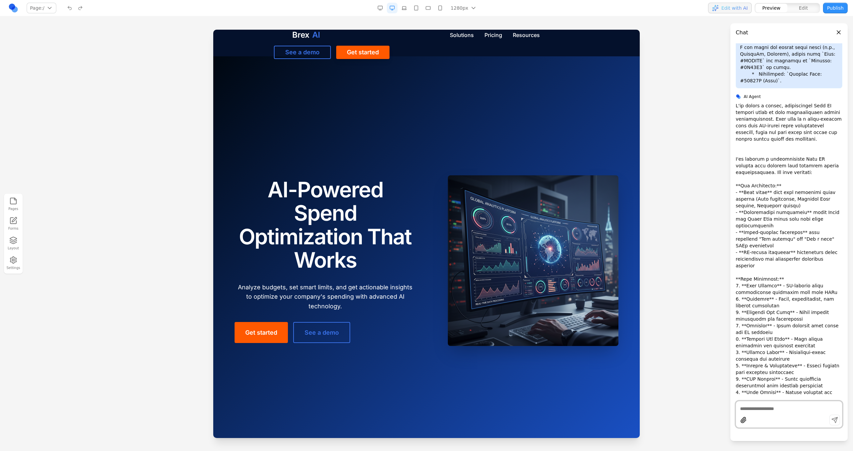
click at [19, 257] on button "Settings" at bounding box center [13, 263] width 15 height 17
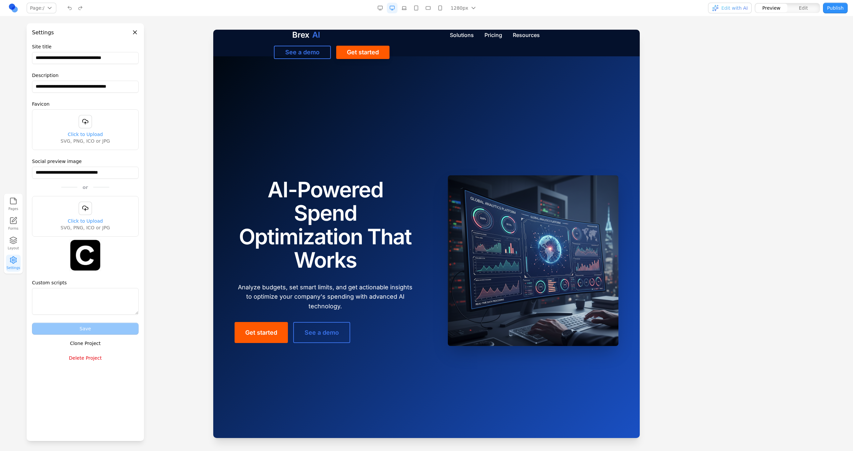
click at [84, 358] on button "Delete Project" at bounding box center [85, 358] width 107 height 12
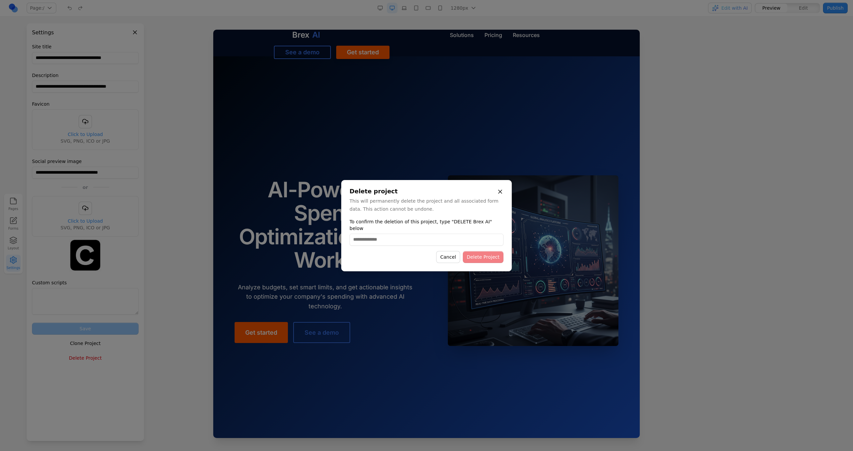
click at [438, 234] on input "To confirm the deletion of this project, type "DELETE Brex AI" below" at bounding box center [427, 240] width 154 height 12
type input "**********"
click at [473, 256] on button "Delete Project" at bounding box center [483, 257] width 41 height 12
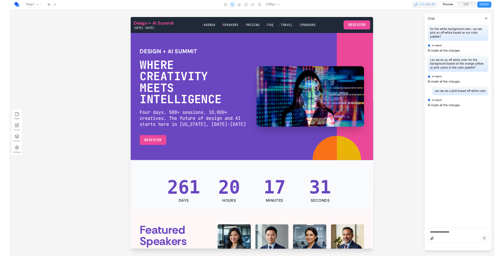
scroll to position [666, 0]
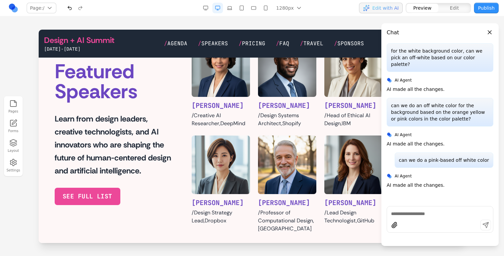
click at [460, 11] on button "Edit" at bounding box center [454, 8] width 32 height 9
click at [228, 119] on p "/ Creative AI Researcher , DeepMind" at bounding box center [221, 120] width 58 height 16
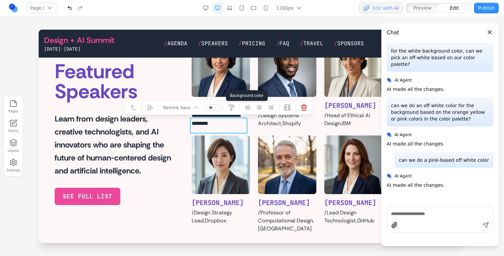
click at [231, 109] on icon at bounding box center [231, 108] width 5 height 6
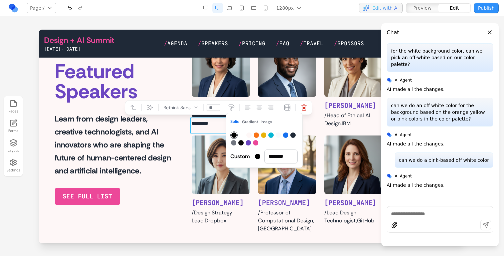
click at [203, 128] on p "**********" at bounding box center [221, 120] width 58 height 16
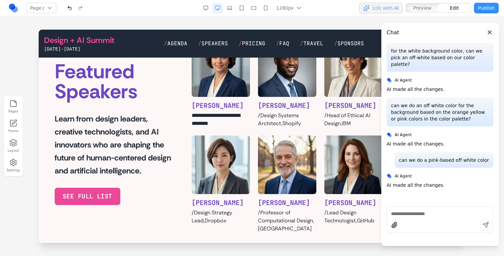
click at [151, 161] on p "Learn from design leaders, creative technologists, and AI innovators who are sh…" at bounding box center [115, 144] width 121 height 65
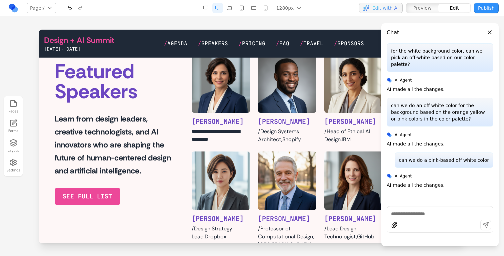
scroll to position [637, 0]
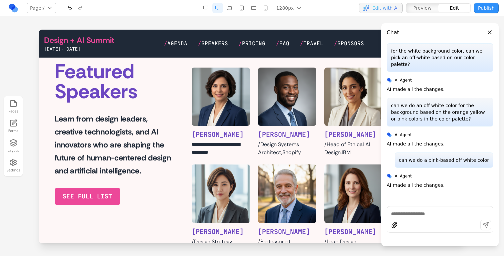
click at [153, 216] on div "**********" at bounding box center [252, 10] width 395 height 504
click at [54, 206] on div "**********" at bounding box center [252, 10] width 416 height 504
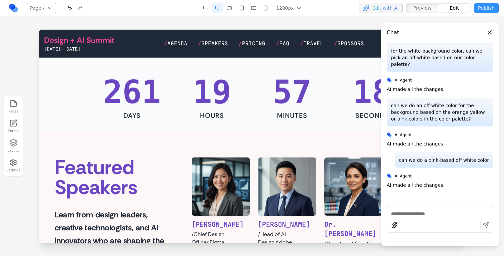
scroll to position [237, 0]
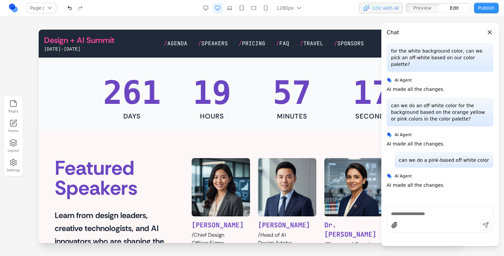
click at [429, 219] on div at bounding box center [440, 219] width 107 height 27
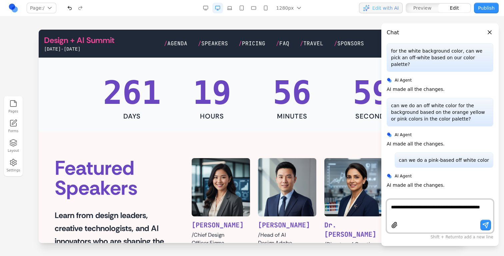
type textarea "**********"
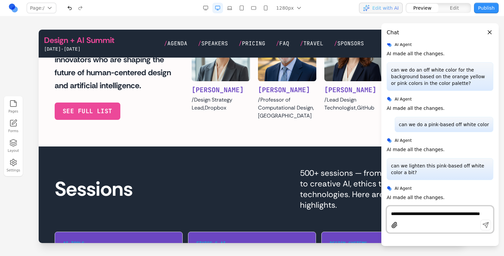
scroll to position [778, 0]
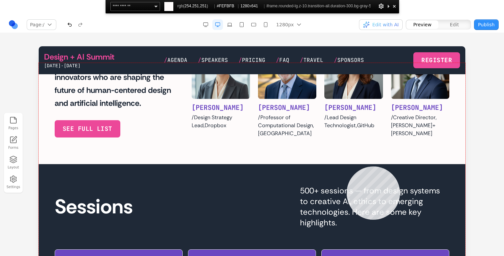
click at [347, 167] on div at bounding box center [252, 170] width 427 height 214
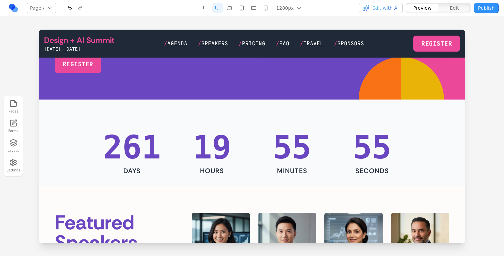
scroll to position [175, 0]
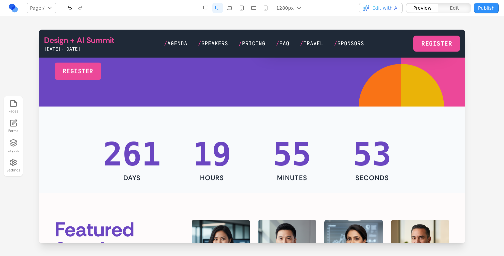
click at [397, 7] on span "Edit with AI" at bounding box center [385, 8] width 26 height 7
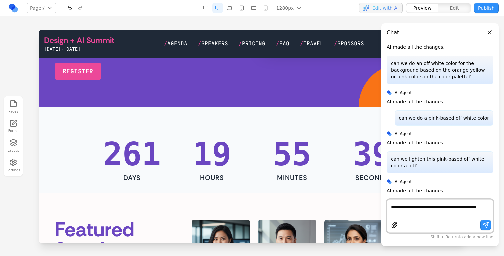
type textarea "**********"
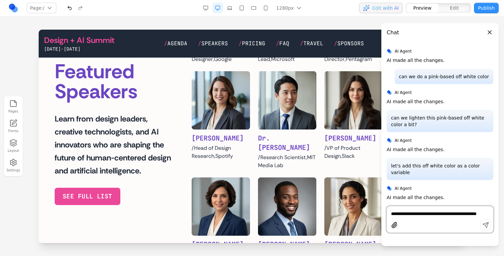
scroll to position [594, 0]
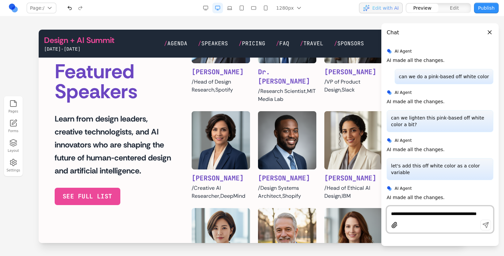
click at [417, 211] on textarea "**********" at bounding box center [440, 214] width 98 height 7
type textarea "**********"
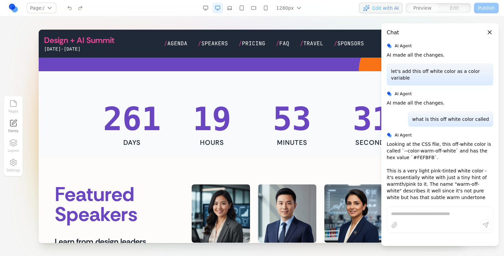
scroll to position [192, 0]
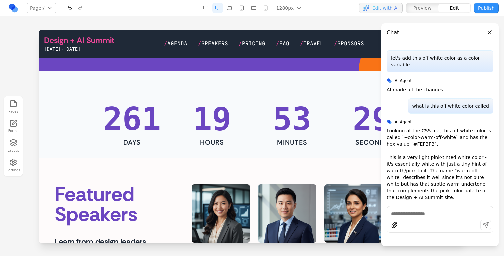
click at [273, 82] on section "261 DAYS 19 HOURS 53 MINUTES 29 SECONDS" at bounding box center [252, 114] width 427 height 87
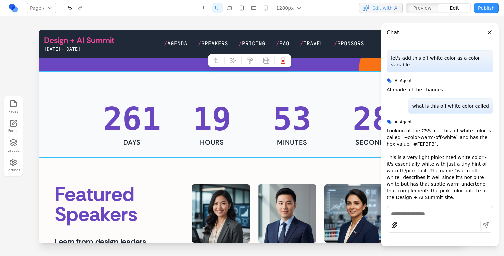
click at [226, 59] on div at bounding box center [224, 60] width 5 height 11
click at [231, 59] on icon at bounding box center [233, 61] width 6 height 6
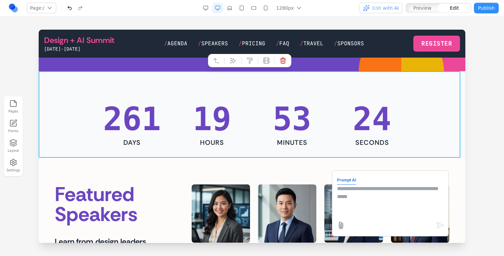
click at [376, 204] on textarea at bounding box center [390, 201] width 107 height 33
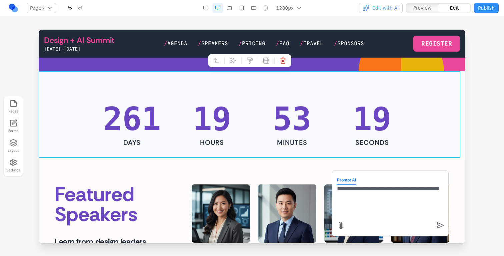
type textarea "**********"
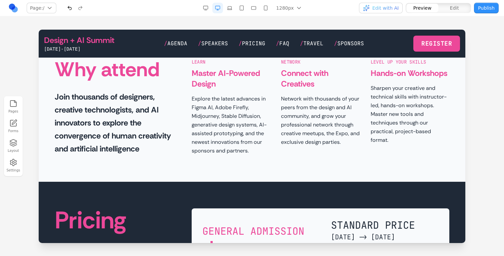
scroll to position [1222, 0]
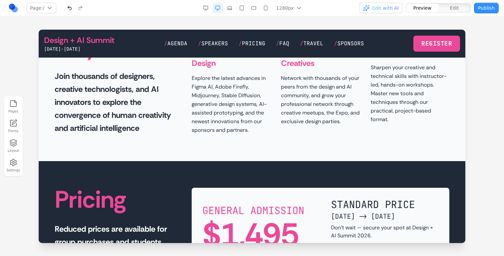
click at [450, 6] on button "Edit" at bounding box center [454, 8] width 32 height 9
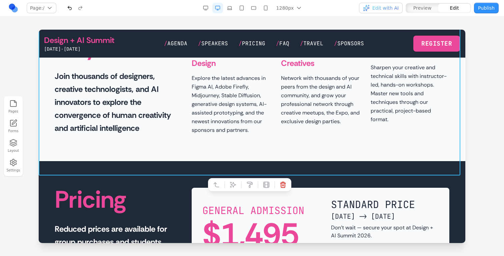
click at [400, 161] on section "Why attend Join thousands of designers, creative technologists, and AI innovato…" at bounding box center [252, 50] width 427 height 222
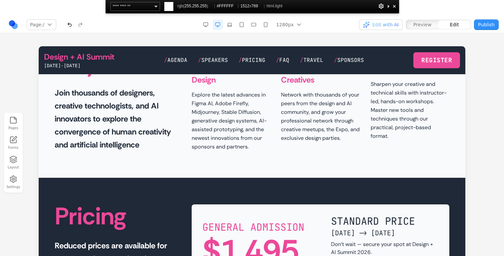
click at [395, 5] on div at bounding box center [394, 6] width 7 height 8
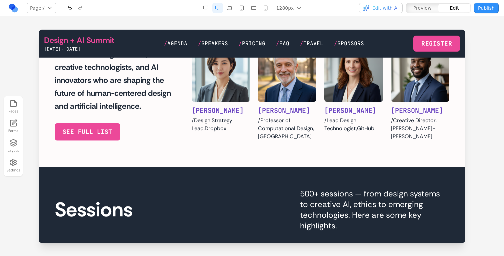
scroll to position [752, 0]
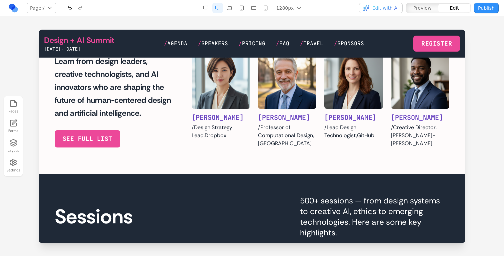
click at [396, 11] on span "Edit with AI" at bounding box center [385, 8] width 26 height 7
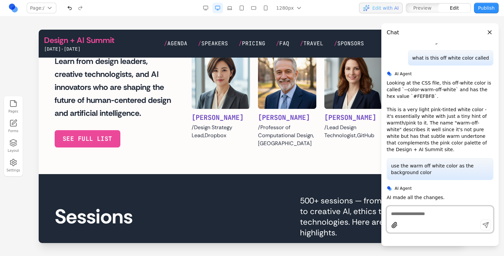
click at [396, 11] on span "Edit with AI" at bounding box center [385, 8] width 26 height 7
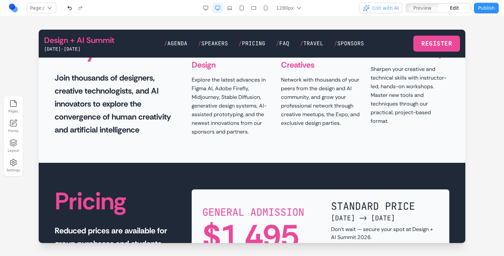
scroll to position [1227, 0]
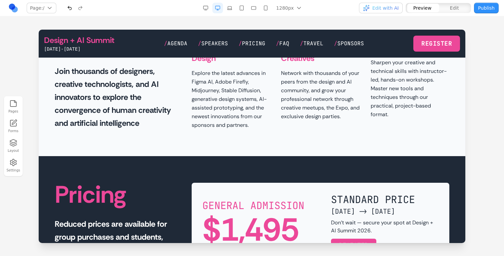
click at [366, 156] on section "Why attend Join thousands of designers, creative technologists, and AI innovato…" at bounding box center [252, 45] width 427 height 222
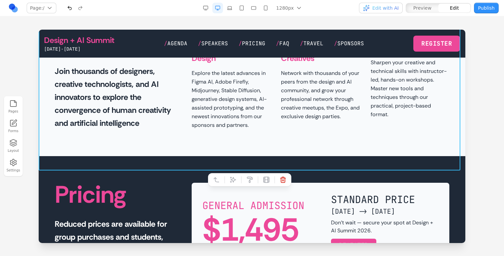
click at [367, 146] on section "Why attend Join thousands of designers, creative technologists, and AI innovato…" at bounding box center [252, 45] width 427 height 222
click at [232, 174] on div at bounding box center [249, 179] width 83 height 13
click at [233, 185] on button at bounding box center [233, 180] width 11 height 11
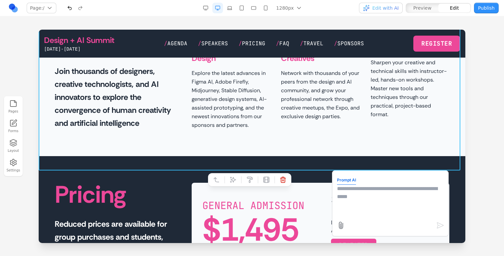
click at [342, 208] on textarea at bounding box center [390, 201] width 107 height 33
type textarea "*"
type textarea "**********"
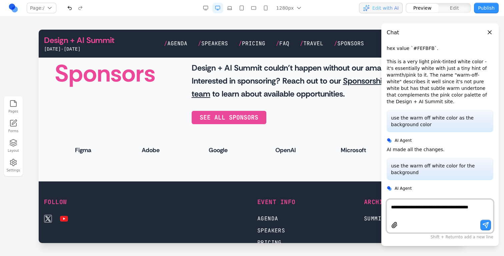
scroll to position [294, 0]
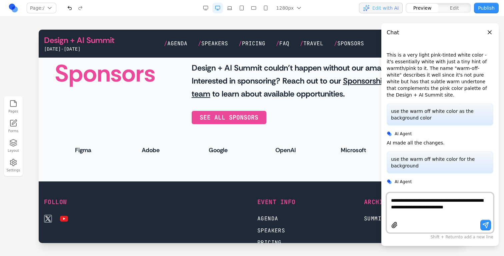
type textarea "**********"
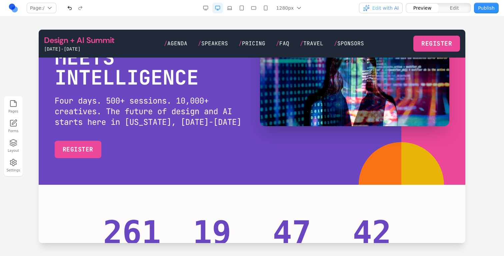
scroll to position [0, 0]
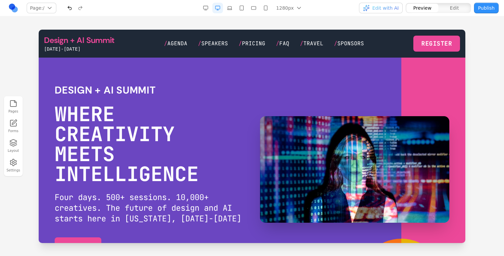
click at [459, 8] on span "Edit" at bounding box center [454, 8] width 9 height 7
click at [250, 43] on span "Pricing" at bounding box center [253, 43] width 23 height 7
click at [230, 44] on nav "/ Agenda / Speakers / Pricing / FAQ / Travel / Sponsors" at bounding box center [264, 44] width 200 height 8
click at [433, 8] on button "Preview" at bounding box center [422, 8] width 32 height 9
click at [447, 8] on button "Edit" at bounding box center [454, 8] width 32 height 9
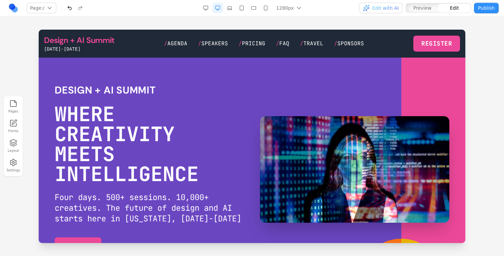
click at [435, 10] on button "Preview" at bounding box center [422, 8] width 32 height 9
click at [453, 4] on button "Edit" at bounding box center [454, 8] width 32 height 9
click at [388, 11] on button "Edit with AI" at bounding box center [381, 8] width 44 height 11
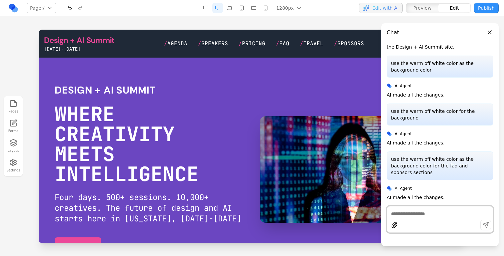
click at [417, 217] on div at bounding box center [440, 219] width 107 height 27
type textarea "**********"
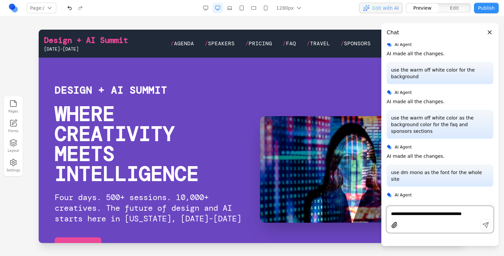
click at [448, 8] on button "Edit" at bounding box center [454, 8] width 32 height 9
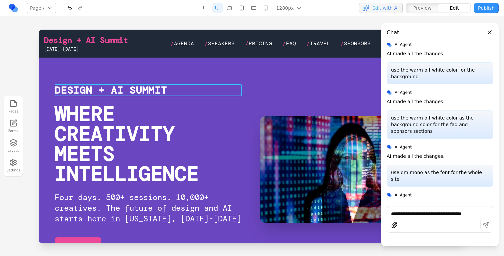
click at [156, 86] on h1 "Design + AI Summit" at bounding box center [111, 90] width 113 height 12
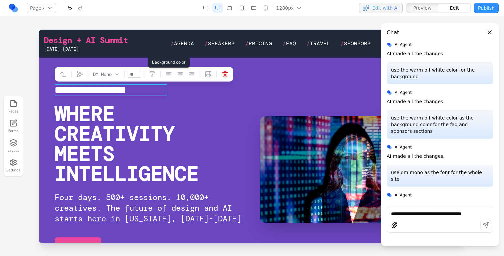
click at [150, 77] on icon at bounding box center [152, 74] width 7 height 7
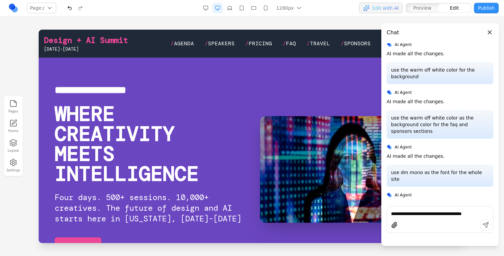
click at [279, 81] on section "**********" at bounding box center [252, 170] width 427 height 224
click at [339, 149] on video "Your browser does not support the video tag." at bounding box center [354, 169] width 189 height 107
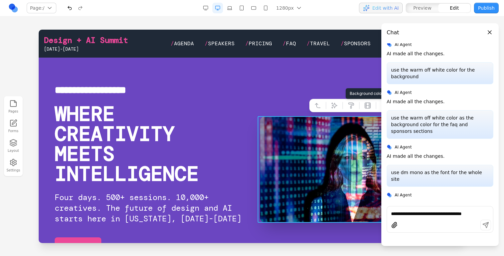
click at [353, 108] on icon at bounding box center [351, 105] width 7 height 7
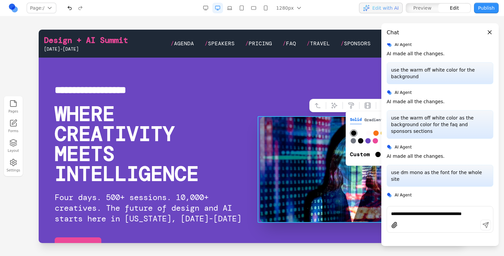
click at [227, 155] on h1 "WHERE CREATIVITY MEETS INTELLIGENCE" at bounding box center [149, 144] width 189 height 80
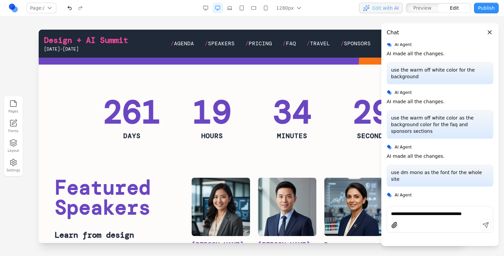
scroll to position [235, 0]
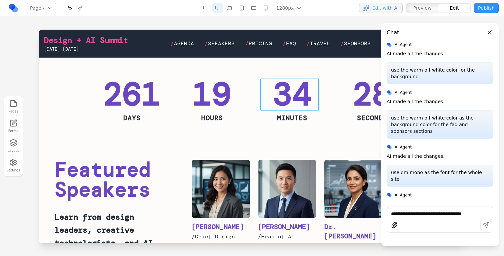
click at [302, 101] on div "34" at bounding box center [292, 95] width 59 height 32
click at [278, 69] on div at bounding box center [289, 67] width 83 height 13
click at [273, 69] on icon at bounding box center [273, 68] width 6 height 6
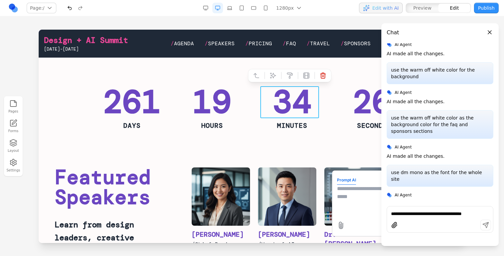
scroll to position [225, 0]
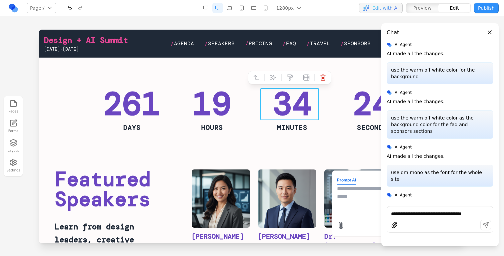
click at [277, 88] on div "34" at bounding box center [292, 104] width 59 height 32
click at [276, 82] on button at bounding box center [273, 77] width 11 height 11
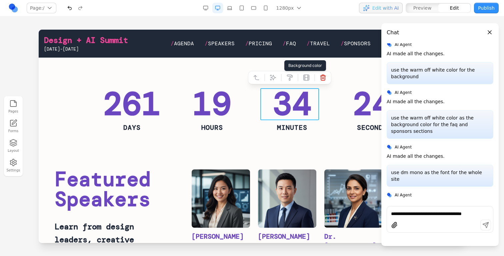
click at [289, 82] on button at bounding box center [289, 77] width 11 height 11
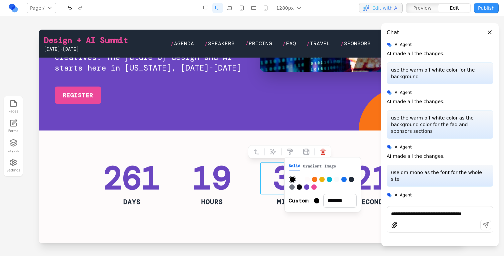
scroll to position [150, 0]
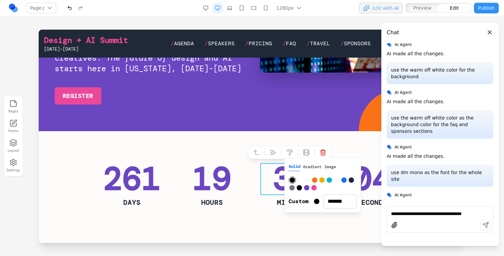
click at [74, 5] on button "button" at bounding box center [69, 8] width 11 height 11
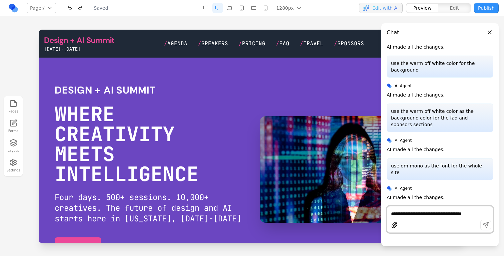
scroll to position [384, 0]
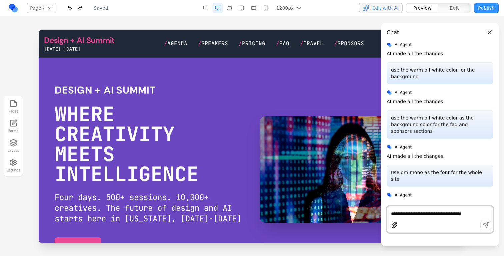
click at [453, 10] on span "Edit" at bounding box center [454, 8] width 9 height 7
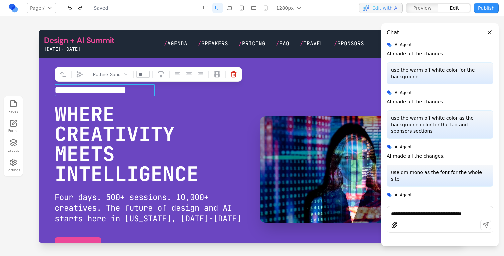
click at [138, 95] on h1 "**********" at bounding box center [105, 90] width 100 height 12
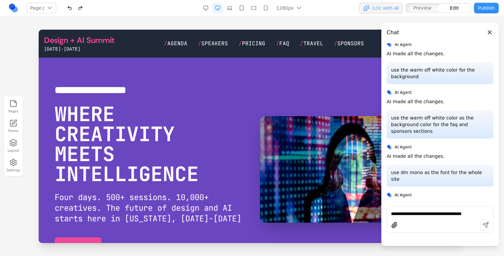
click at [134, 126] on h1 "WHERE CREATIVITY MEETS INTELLIGENCE" at bounding box center [149, 144] width 189 height 80
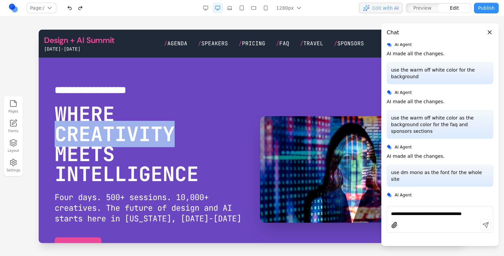
click at [134, 126] on h1 "WHERE CREATIVITY MEETS INTELLIGENCE" at bounding box center [149, 144] width 189 height 80
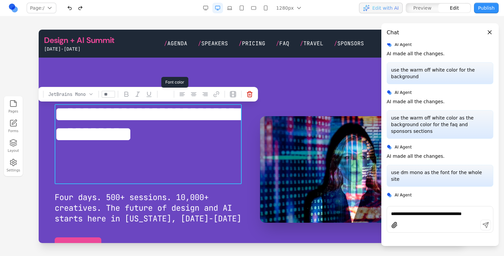
click at [168, 95] on div at bounding box center [165, 94] width 7 height 7
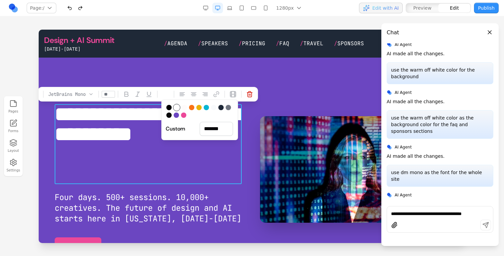
click at [179, 73] on section "**********" at bounding box center [252, 170] width 427 height 224
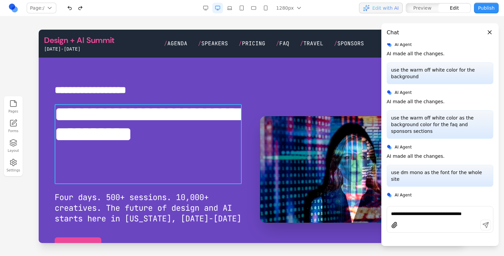
click at [161, 128] on h1 "**********" at bounding box center [148, 144] width 187 height 80
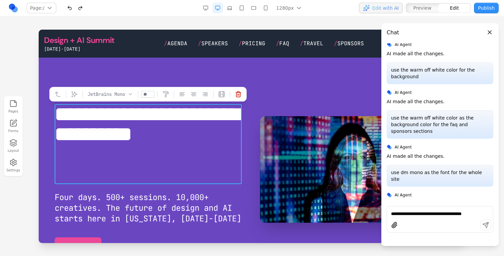
click at [166, 98] on button at bounding box center [165, 94] width 11 height 11
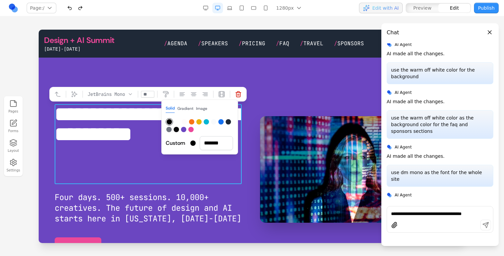
click at [304, 90] on div "**********" at bounding box center [252, 169] width 395 height 171
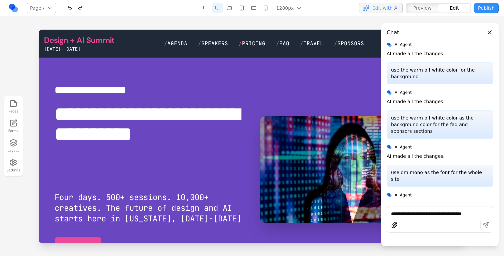
click at [81, 6] on button "button" at bounding box center [80, 8] width 11 height 11
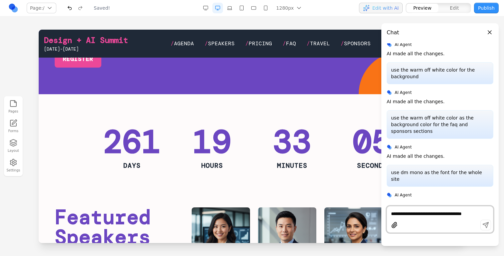
scroll to position [172, 0]
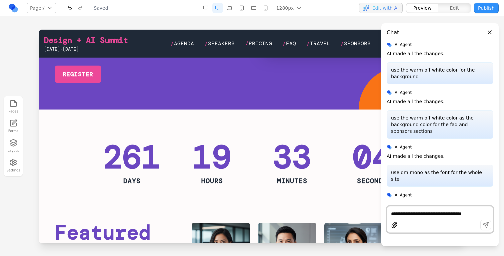
click at [271, 143] on div "33" at bounding box center [292, 158] width 59 height 32
click at [285, 152] on div "33" at bounding box center [292, 158] width 59 height 32
click at [335, 125] on section "261 DAYS 19 HOURS 33 MINUTES 03 SECONDS" at bounding box center [252, 153] width 427 height 87
click at [447, 8] on button "Edit" at bounding box center [454, 8] width 32 height 9
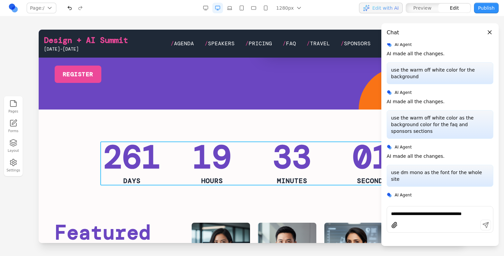
click at [314, 158] on div "33" at bounding box center [292, 158] width 59 height 32
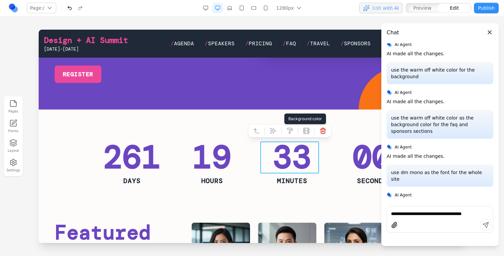
click at [287, 131] on icon at bounding box center [289, 131] width 7 height 7
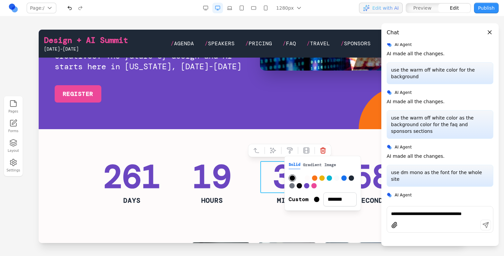
scroll to position [153, 0]
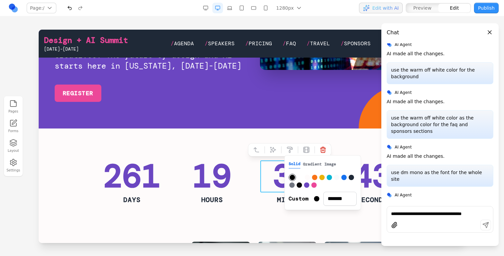
click at [68, 9] on button "button" at bounding box center [69, 8] width 11 height 11
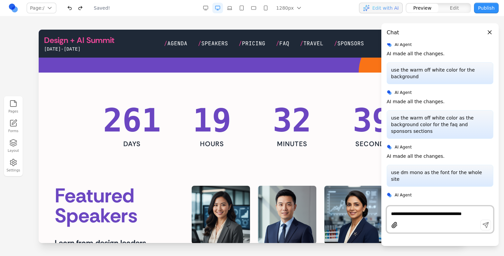
scroll to position [193, 0]
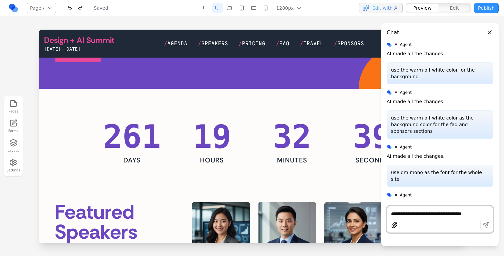
click at [295, 138] on div "32" at bounding box center [292, 137] width 59 height 32
click at [490, 27] on header "Chat" at bounding box center [439, 29] width 117 height 13
click at [490, 34] on button "Close panel" at bounding box center [489, 32] width 7 height 7
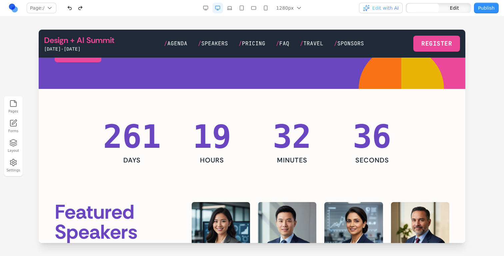
click at [305, 134] on div "32" at bounding box center [292, 137] width 59 height 32
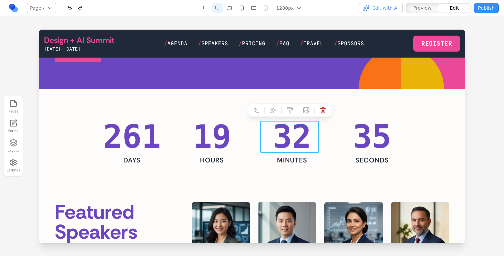
click at [287, 109] on icon at bounding box center [289, 110] width 7 height 7
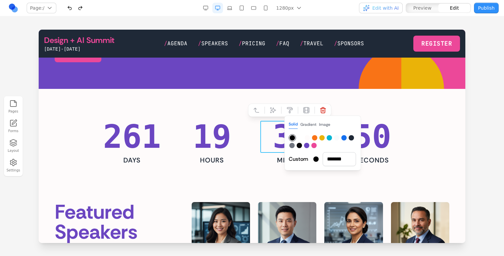
click at [242, 141] on div "261 DAYS 19 HOURS 30 MINUTES 50 SECONDS" at bounding box center [252, 143] width 299 height 44
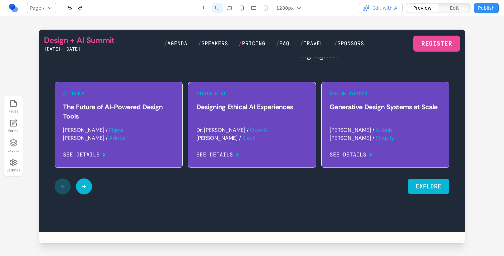
scroll to position [377, 0]
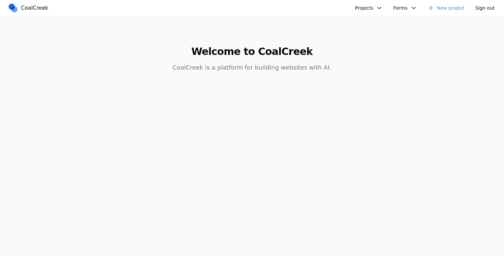
click at [369, 14] on nav "CoalCreek Projects Brex AI design ai color palette PDFParser Clay Design + AI S…" at bounding box center [252, 8] width 504 height 16
click at [366, 8] on button "Projects" at bounding box center [369, 8] width 36 height 11
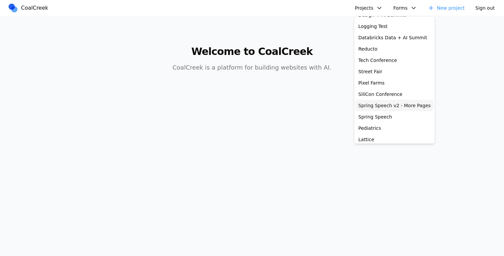
scroll to position [56, 0]
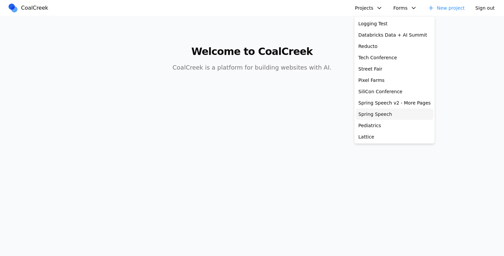
click at [371, 110] on link "Spring Speech" at bounding box center [395, 114] width 78 height 11
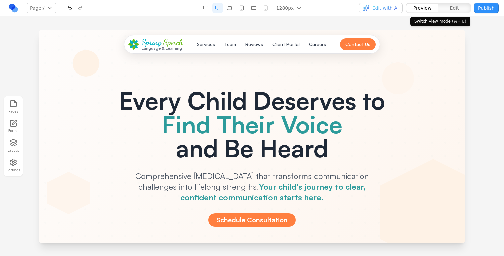
click at [448, 8] on button "Edit" at bounding box center [454, 8] width 32 height 9
click at [440, 8] on div "button" at bounding box center [454, 8] width 32 height 9
click at [226, 48] on button "Team" at bounding box center [230, 44] width 20 height 12
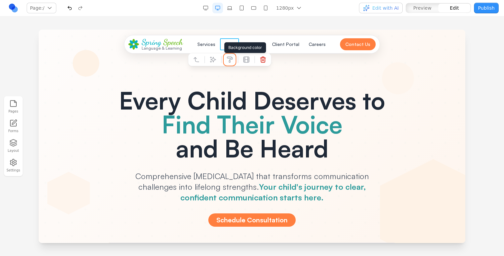
click at [228, 57] on icon at bounding box center [229, 60] width 5 height 6
click at [257, 43] on button "Reviews" at bounding box center [254, 44] width 26 height 12
click at [231, 46] on button "****" at bounding box center [230, 44] width 19 height 12
click at [427, 6] on span "Preview" at bounding box center [422, 8] width 18 height 7
click at [256, 45] on button "Reviews" at bounding box center [254, 44] width 26 height 12
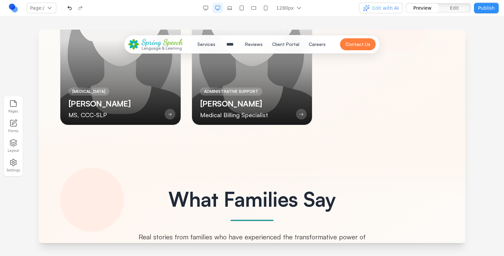
click at [173, 48] on div "Language & Learning" at bounding box center [162, 48] width 41 height 4
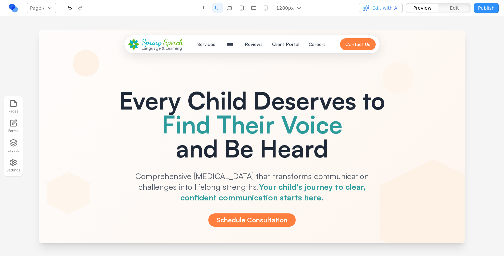
click at [486, 9] on button "Publish" at bounding box center [486, 8] width 25 height 11
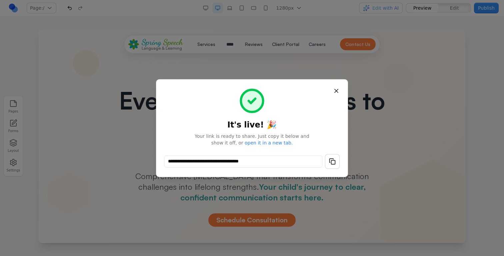
click at [335, 162] on button "button" at bounding box center [332, 161] width 15 height 15
click at [331, 93] on button "Close" at bounding box center [336, 91] width 12 height 12
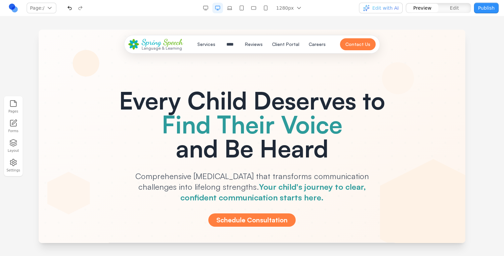
click at [337, 90] on h1 "Every Child Deserves to Find Their Voice and Be Heard" at bounding box center [252, 124] width 299 height 72
click at [447, 12] on button "Edit" at bounding box center [454, 8] width 32 height 9
click at [246, 47] on button "Reviews" at bounding box center [254, 44] width 26 height 12
click at [252, 59] on icon at bounding box center [253, 59] width 7 height 7
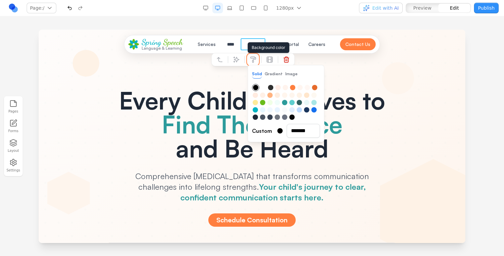
click at [269, 70] on button "Gradient" at bounding box center [274, 74] width 18 height 9
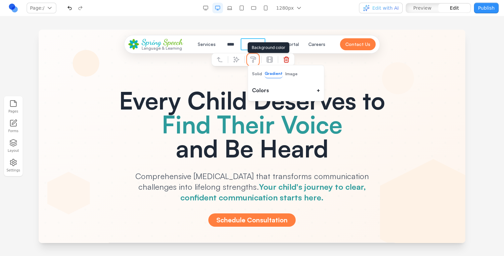
click at [290, 70] on button "Image" at bounding box center [291, 74] width 12 height 9
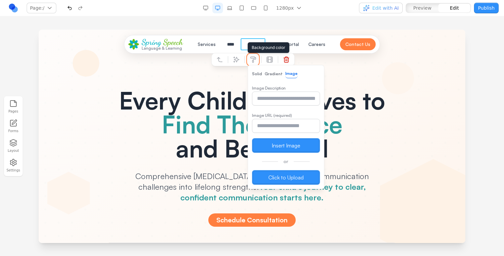
click at [275, 72] on button "Gradient" at bounding box center [274, 74] width 18 height 9
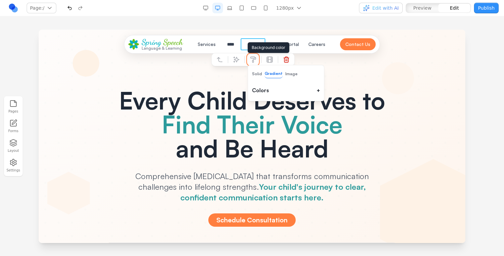
click at [257, 74] on button "Solid" at bounding box center [257, 74] width 10 height 9
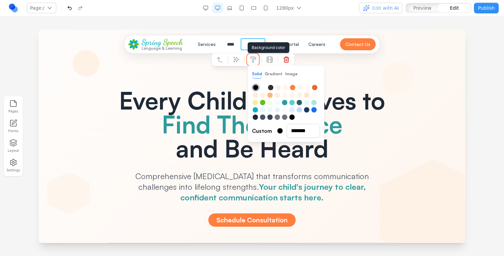
click at [287, 71] on button "Image" at bounding box center [291, 74] width 12 height 9
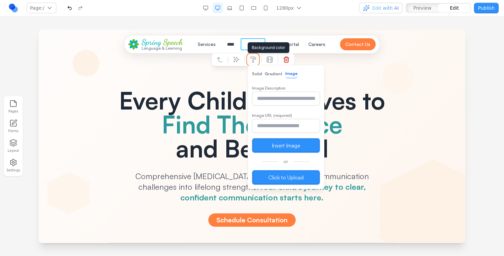
click at [276, 73] on button "Gradient" at bounding box center [274, 74] width 18 height 9
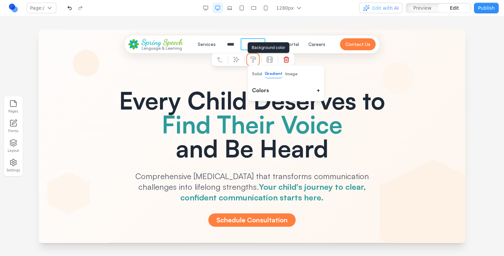
click at [261, 74] on button "Solid" at bounding box center [257, 74] width 10 height 9
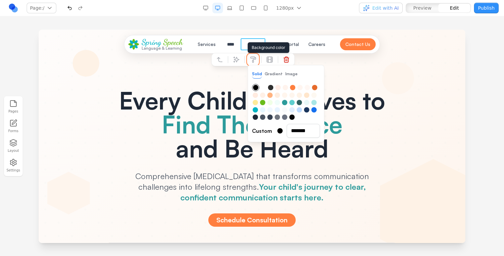
click at [279, 72] on button "Gradient" at bounding box center [274, 74] width 18 height 9
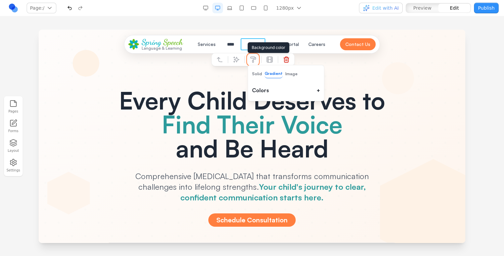
click at [289, 72] on button "Image" at bounding box center [291, 74] width 12 height 9
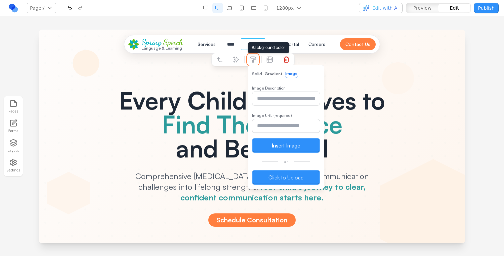
click at [278, 73] on button "Gradient" at bounding box center [274, 74] width 18 height 9
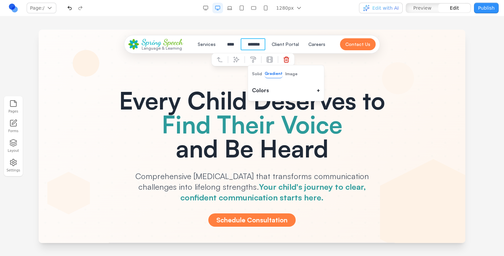
click at [254, 106] on h1 "Every Child Deserves to Find Their Voice and Be Heard" at bounding box center [252, 124] width 299 height 72
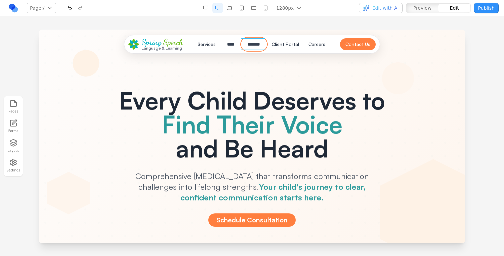
click at [261, 44] on button "*******" at bounding box center [254, 44] width 25 height 12
click at [252, 56] on icon at bounding box center [253, 59] width 7 height 7
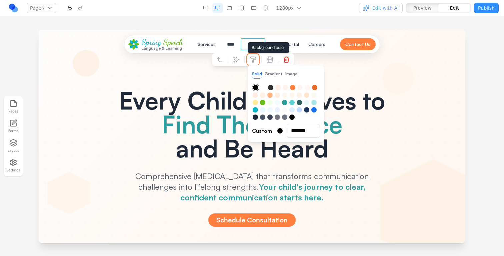
click at [271, 75] on button "Gradient" at bounding box center [274, 74] width 18 height 9
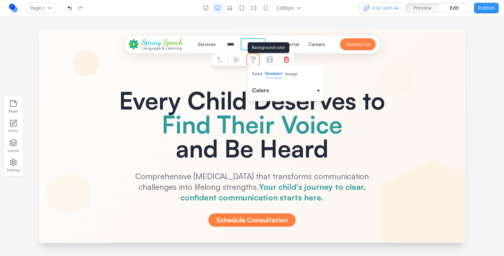
click at [287, 75] on button "Image" at bounding box center [291, 74] width 12 height 9
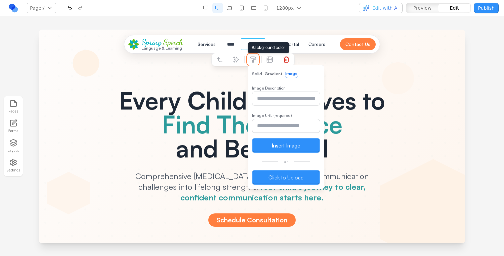
click at [257, 73] on button "Solid" at bounding box center [257, 74] width 10 height 9
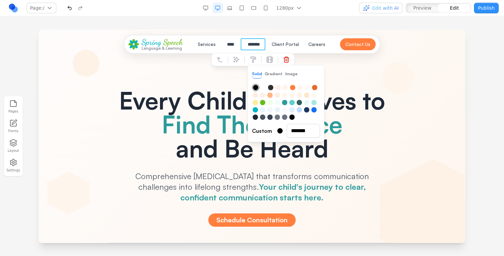
click at [329, 62] on div "Every Child Deserves to Find Their Voice and Be Heard Comprehensive speech ther…" at bounding box center [252, 232] width 384 height 353
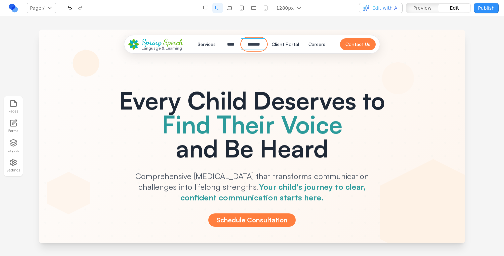
click at [258, 48] on button "*******" at bounding box center [254, 44] width 25 height 12
click at [252, 61] on icon at bounding box center [253, 59] width 7 height 7
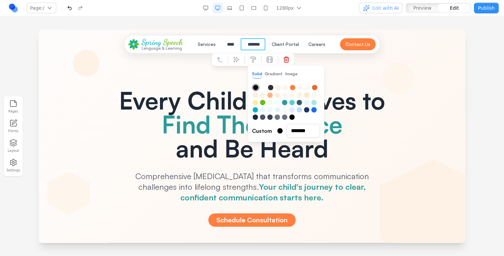
click at [182, 72] on div "Every Child Deserves to Find Their Voice and Be Heard Comprehensive speech ther…" at bounding box center [252, 232] width 384 height 353
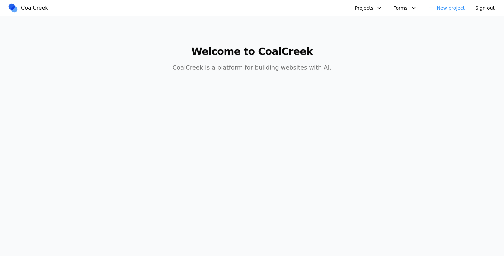
click at [375, 8] on button "Projects" at bounding box center [369, 8] width 36 height 11
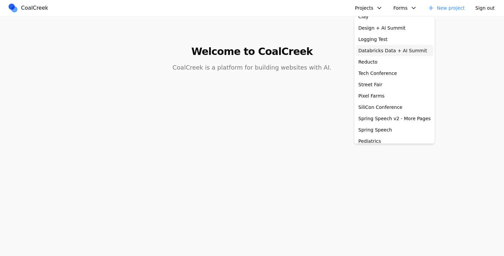
scroll to position [42, 0]
click at [382, 128] on link "Spring Speech" at bounding box center [395, 128] width 78 height 11
